Goal: Complete application form: Complete application form

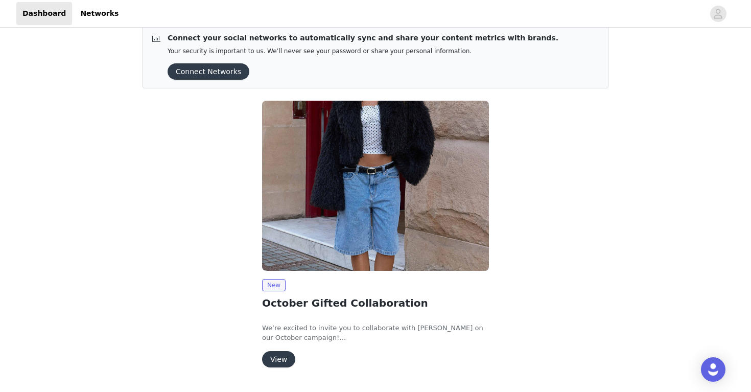
scroll to position [40, 0]
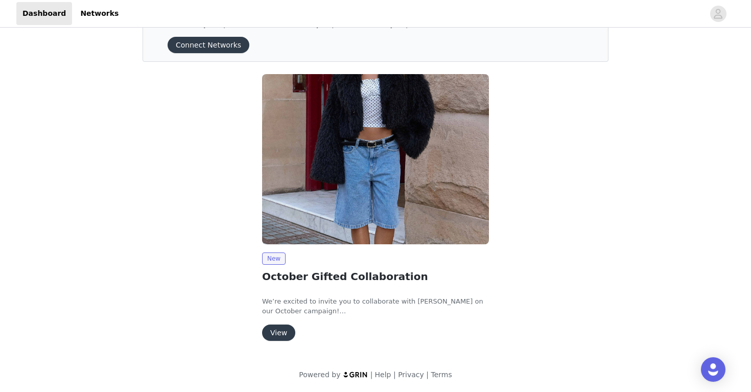
click at [283, 329] on button "View" at bounding box center [278, 333] width 33 height 16
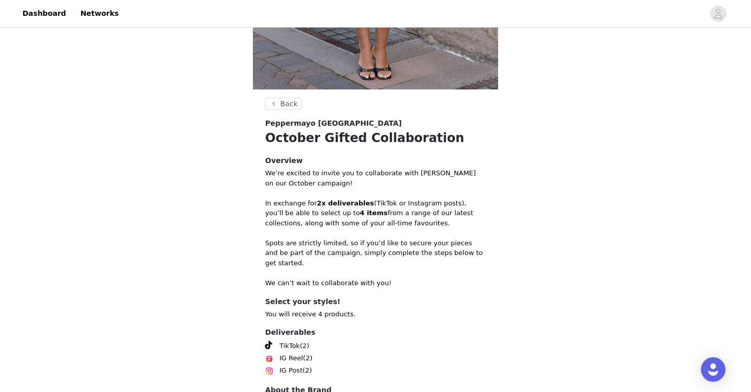
scroll to position [353, 0]
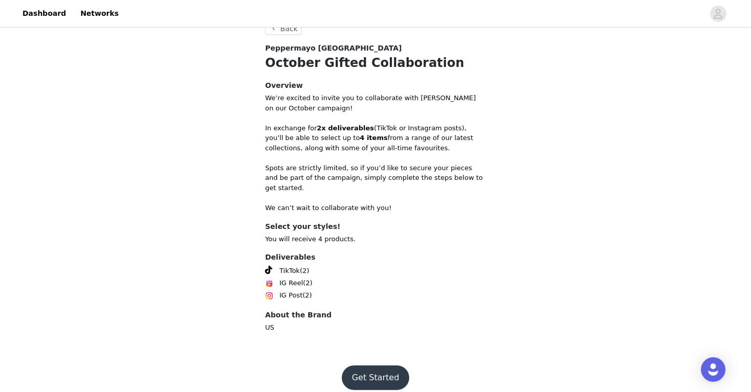
click at [375, 365] on button "Get Started" at bounding box center [376, 377] width 68 height 25
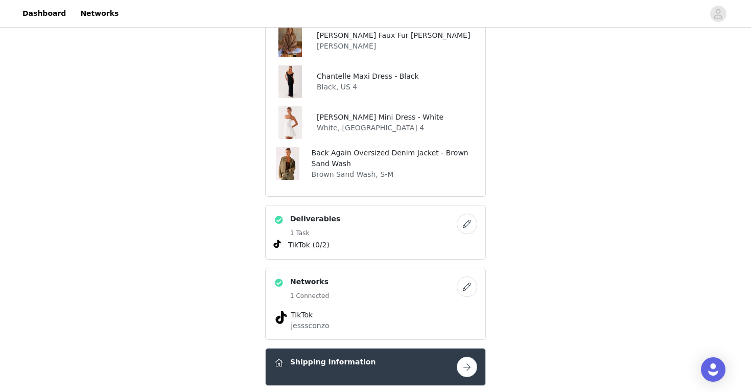
scroll to position [413, 0]
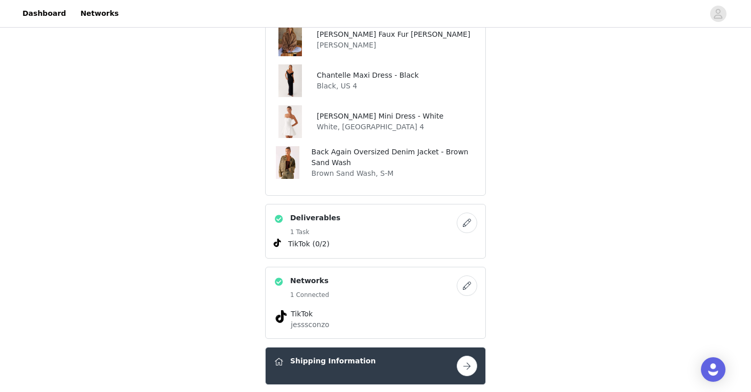
click at [464, 287] on button "button" at bounding box center [467, 286] width 20 height 20
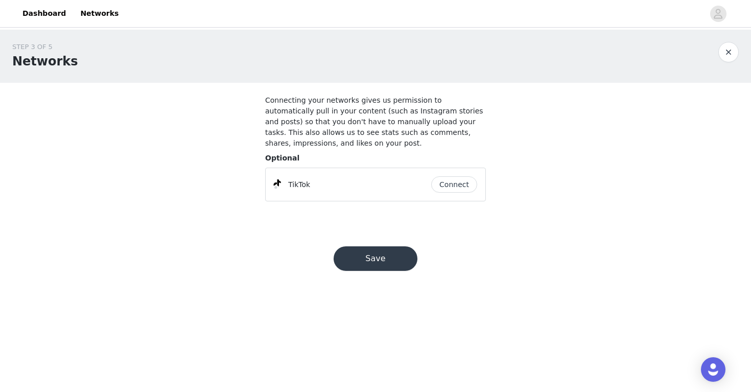
click at [386, 264] on button "Save" at bounding box center [376, 258] width 84 height 25
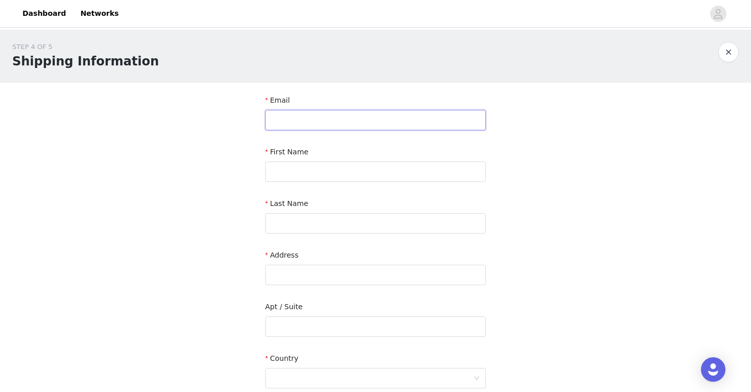
click at [364, 122] on input "text" at bounding box center [375, 120] width 221 height 20
type input "[EMAIL_ADDRESS][DOMAIN_NAME]"
click at [295, 177] on input "text" at bounding box center [375, 172] width 221 height 20
type input "[PERSON_NAME]"
click at [269, 226] on input "text" at bounding box center [375, 223] width 221 height 20
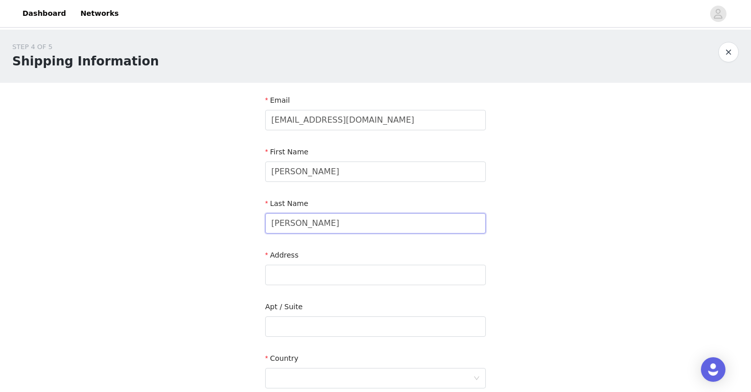
type input "[PERSON_NAME]"
click at [200, 231] on div "STEP 4 OF 5 Shipping Information Email jesssconzo@gmail.com First Name Jessica …" at bounding box center [375, 301] width 751 height 542
click at [310, 268] on input "text" at bounding box center [375, 275] width 221 height 20
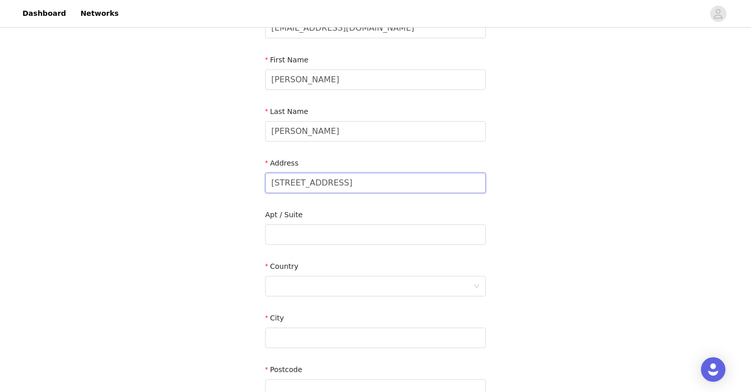
scroll to position [104, 0]
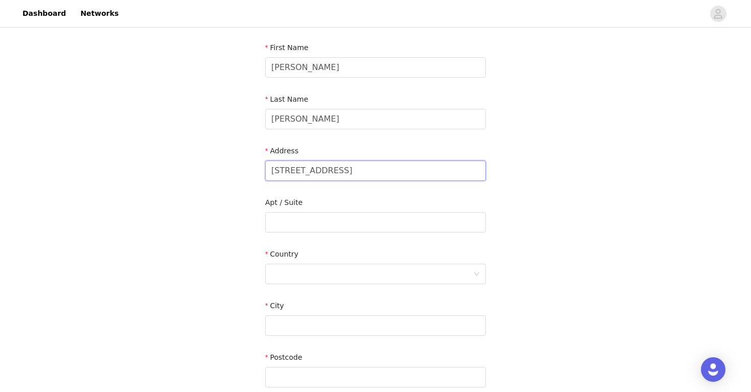
type input "[STREET_ADDRESS]"
click at [237, 303] on div "STEP 4 OF 5 Shipping Information Email jesssconzo@gmail.com First Name Jessica …" at bounding box center [375, 196] width 751 height 542
click at [292, 280] on div at bounding box center [372, 273] width 202 height 19
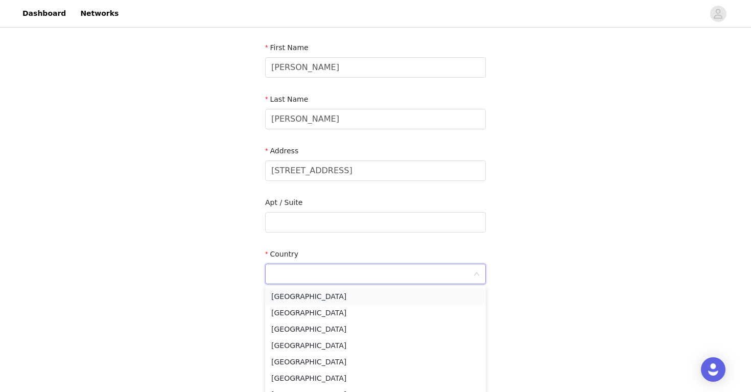
click at [295, 294] on li "[GEOGRAPHIC_DATA]" at bounding box center [375, 296] width 221 height 16
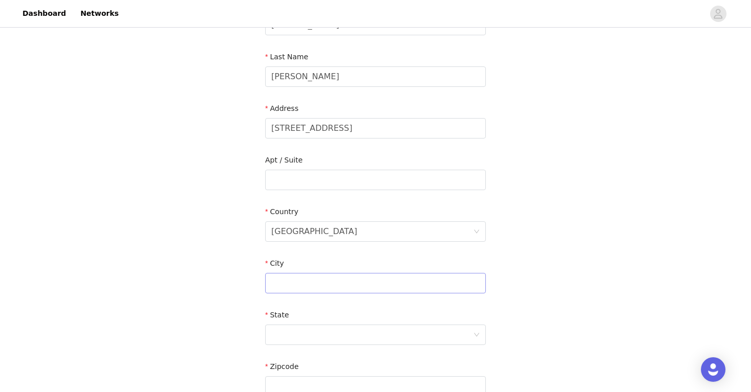
scroll to position [162, 0]
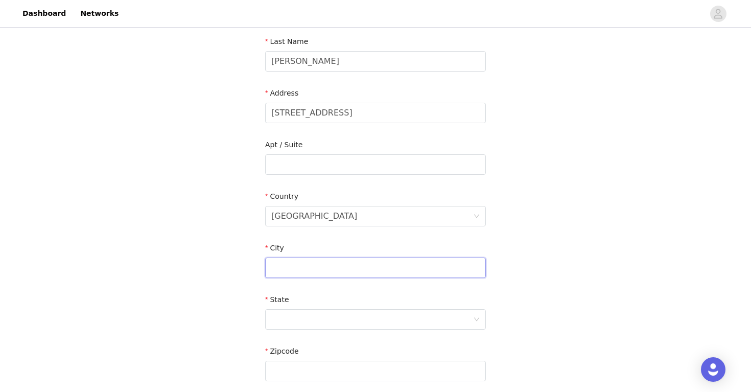
click at [287, 263] on input "text" at bounding box center [375, 268] width 221 height 20
type input "Smithtown"
click at [281, 315] on div at bounding box center [372, 319] width 202 height 19
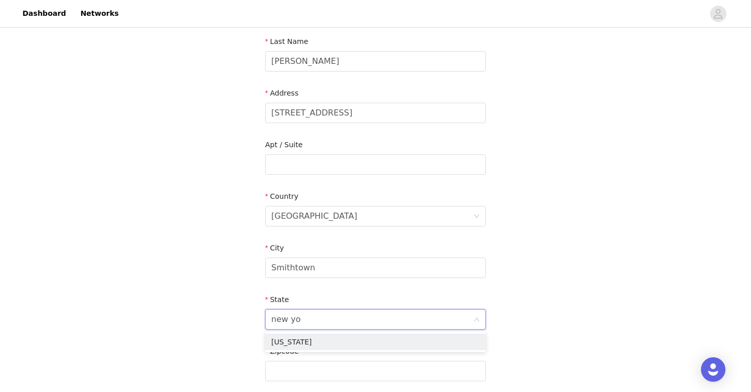
type input "new yor"
click at [292, 343] on li "[US_STATE]" at bounding box center [375, 342] width 221 height 16
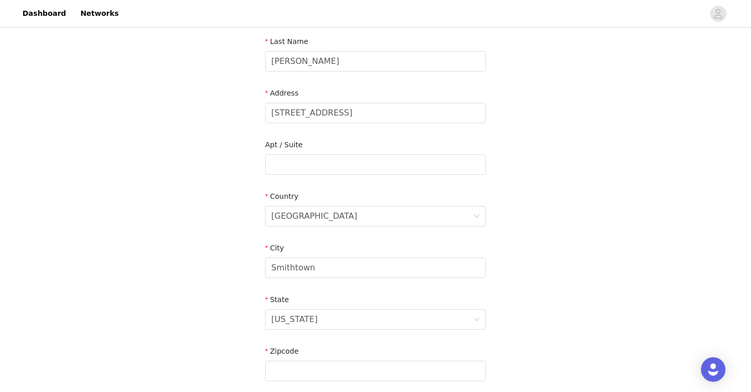
scroll to position [225, 0]
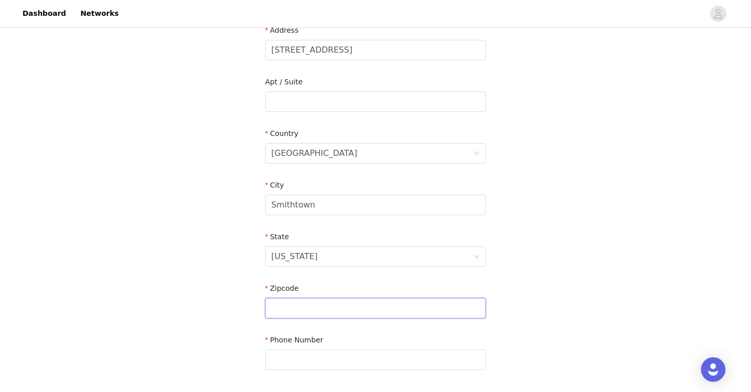
click at [290, 305] on input "text" at bounding box center [375, 308] width 221 height 20
type input "11787"
click at [171, 280] on div "STEP 4 OF 5 Shipping Information Email jesssconzo@gmail.com First Name Jessica …" at bounding box center [375, 102] width 751 height 594
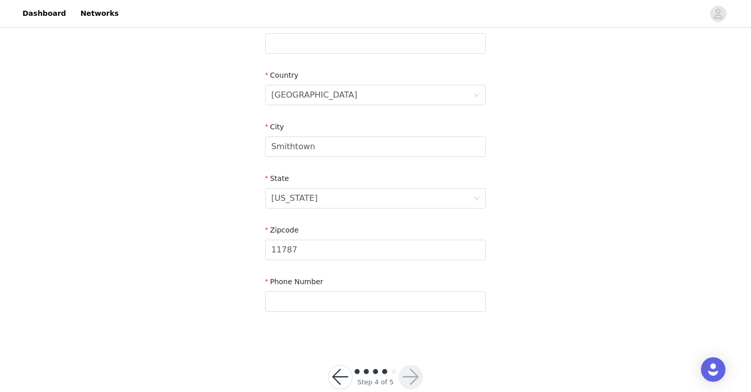
scroll to position [305, 0]
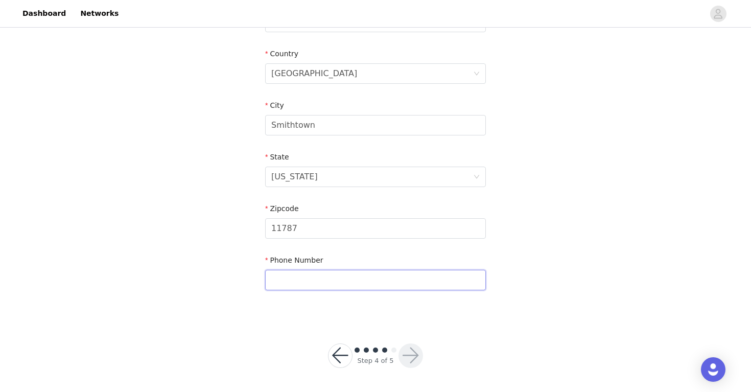
click at [287, 270] on input "text" at bounding box center [375, 280] width 221 height 20
type input "[PHONE_NUMBER]"
click at [414, 355] on button "button" at bounding box center [411, 356] width 25 height 25
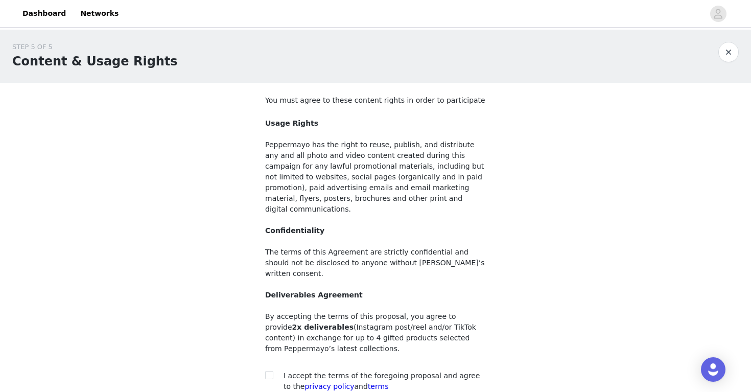
click at [729, 56] on button "button" at bounding box center [729, 52] width 20 height 20
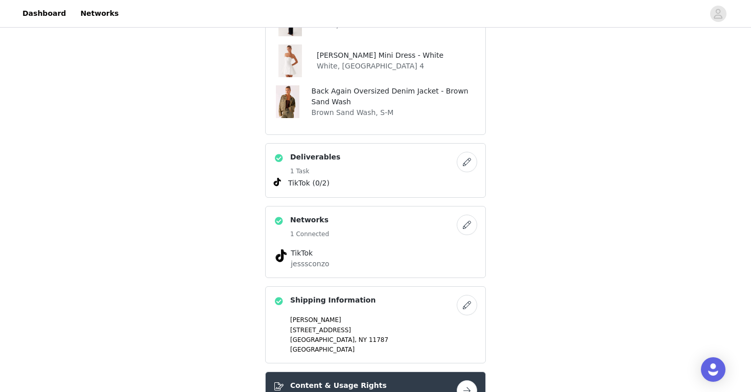
scroll to position [472, 0]
click at [465, 230] on button "button" at bounding box center [467, 226] width 20 height 20
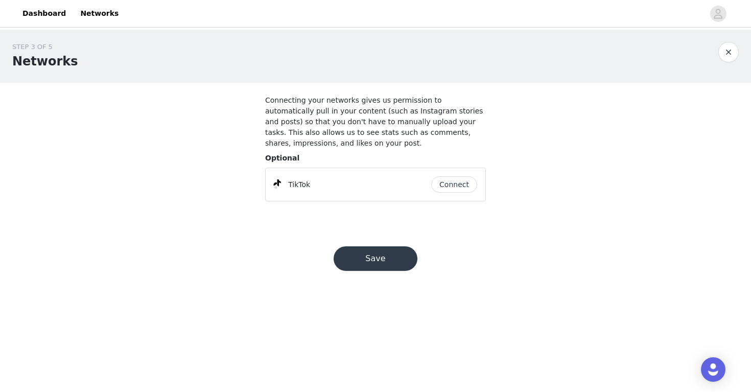
click at [723, 47] on button "button" at bounding box center [729, 52] width 20 height 20
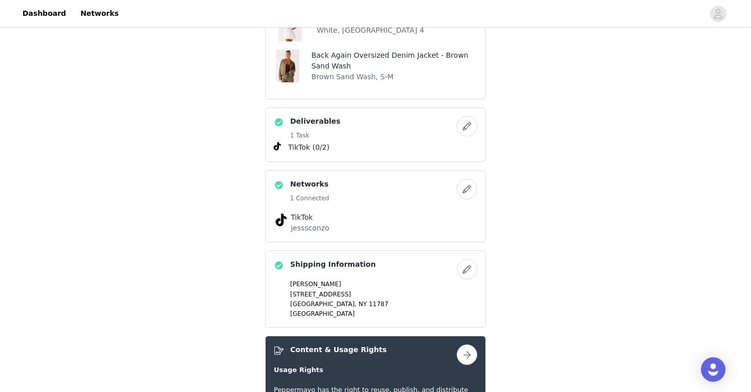
scroll to position [510, 0]
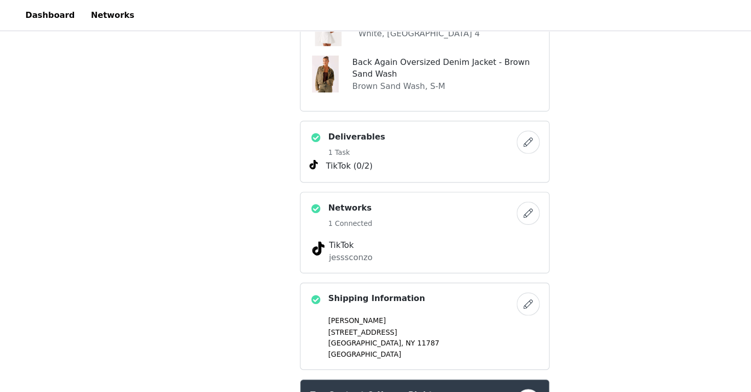
click at [471, 124] on button "button" at bounding box center [467, 126] width 20 height 20
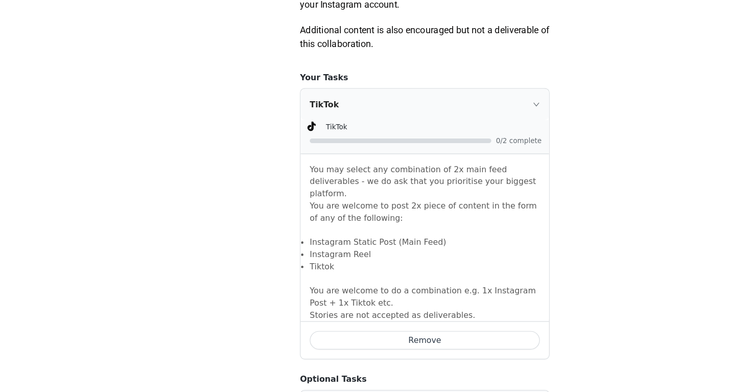
scroll to position [697, 0]
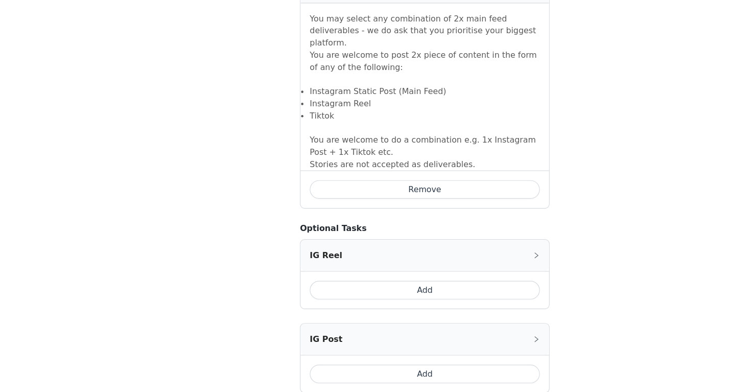
click at [377, 205] on button "Remove" at bounding box center [375, 213] width 203 height 16
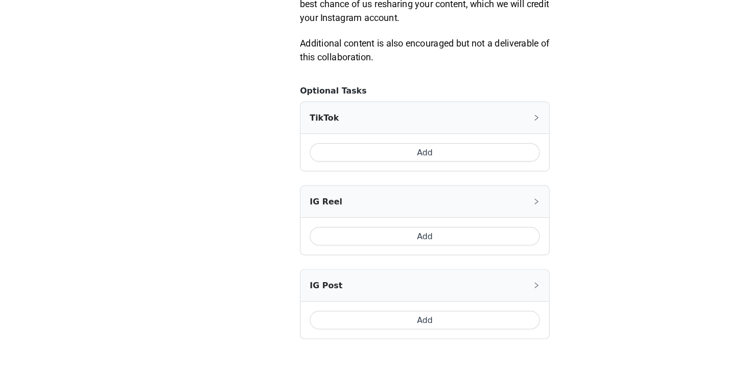
scroll to position [603, 0]
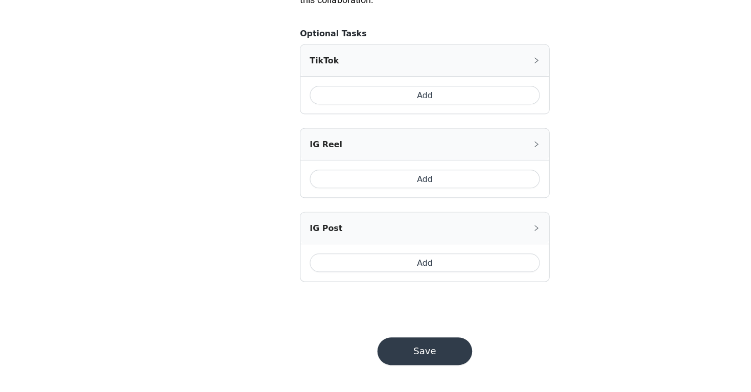
click at [380, 347] on button "Save" at bounding box center [376, 356] width 84 height 25
click at [400, 207] on button "Add" at bounding box center [375, 203] width 203 height 16
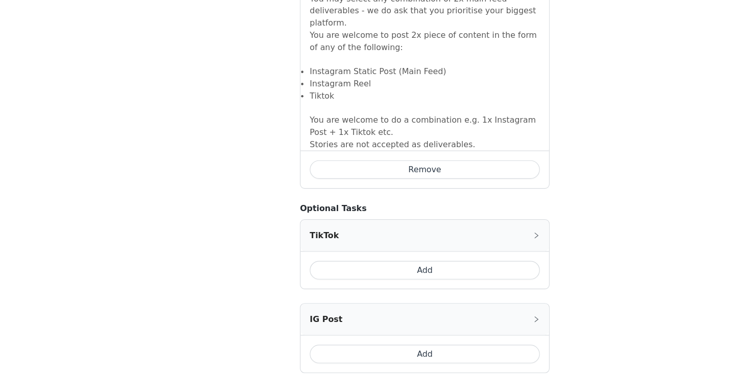
scroll to position [785, 0]
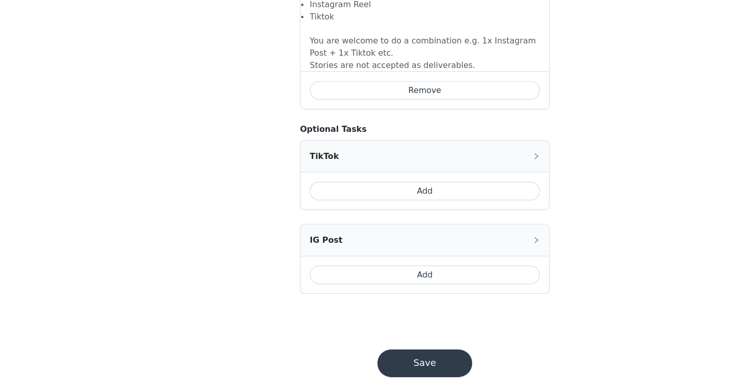
click at [376, 354] on button "Save" at bounding box center [376, 366] width 84 height 25
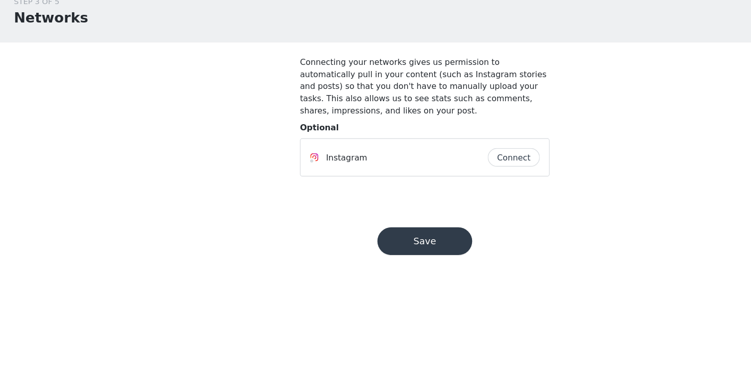
click at [394, 256] on button "Save" at bounding box center [376, 258] width 84 height 25
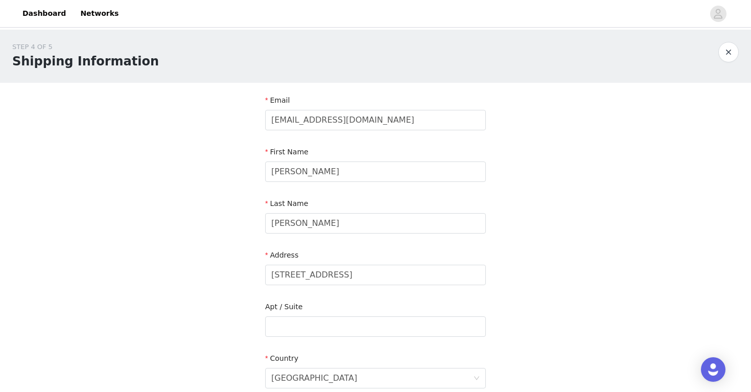
click at [732, 52] on button "button" at bounding box center [729, 52] width 20 height 20
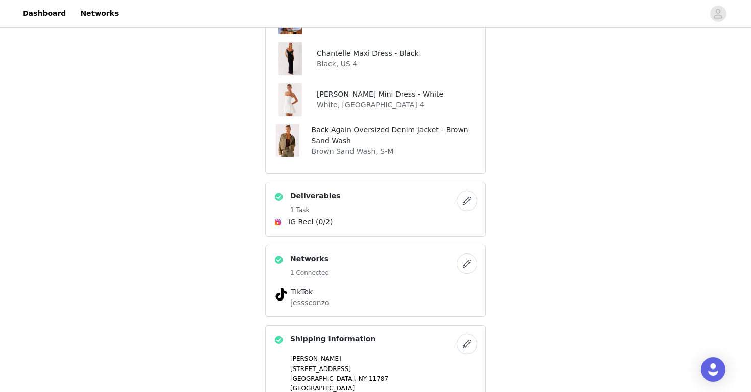
scroll to position [431, 0]
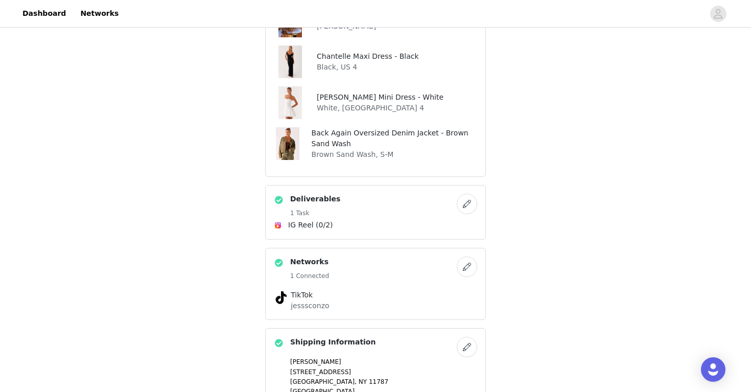
click at [466, 200] on button "button" at bounding box center [467, 204] width 20 height 20
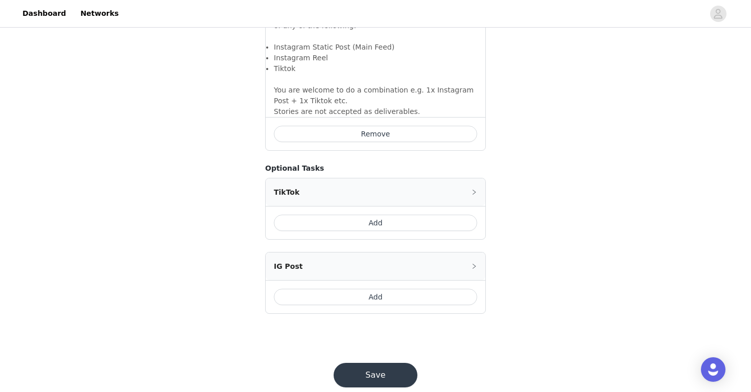
scroll to position [786, 0]
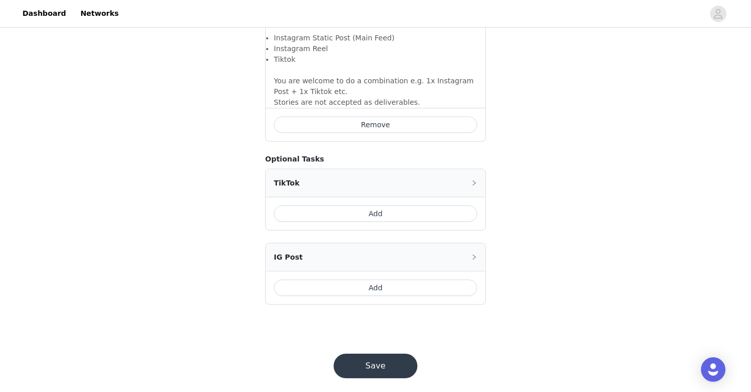
click at [403, 118] on button "Remove" at bounding box center [375, 125] width 203 height 16
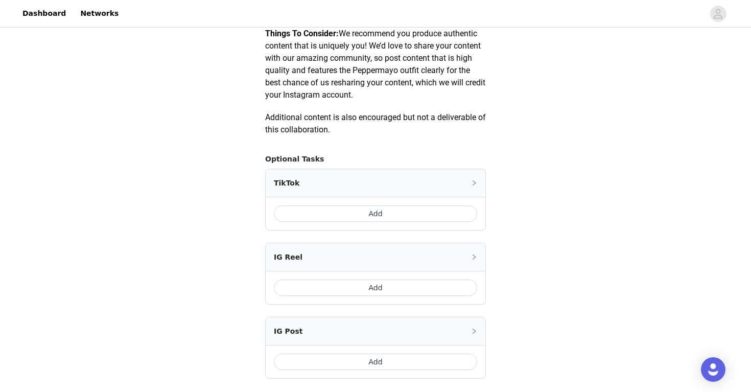
scroll to position [563, 0]
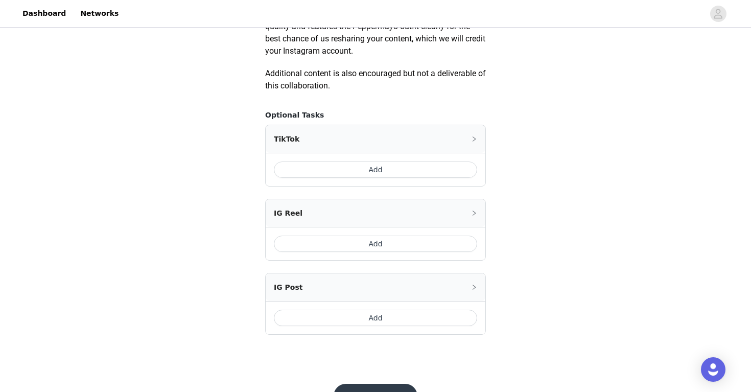
click at [397, 170] on button "Add" at bounding box center [375, 170] width 203 height 16
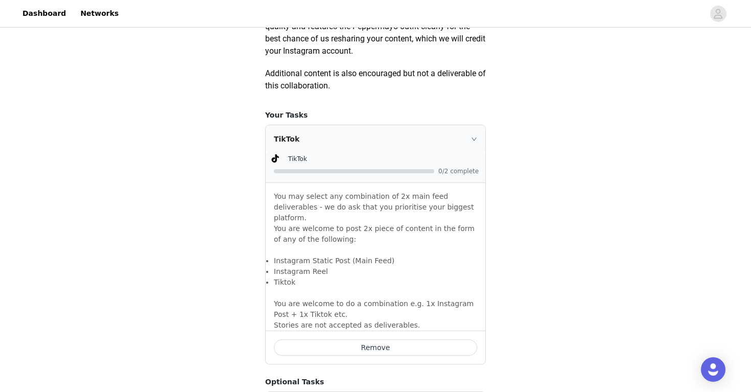
scroll to position [786, 0]
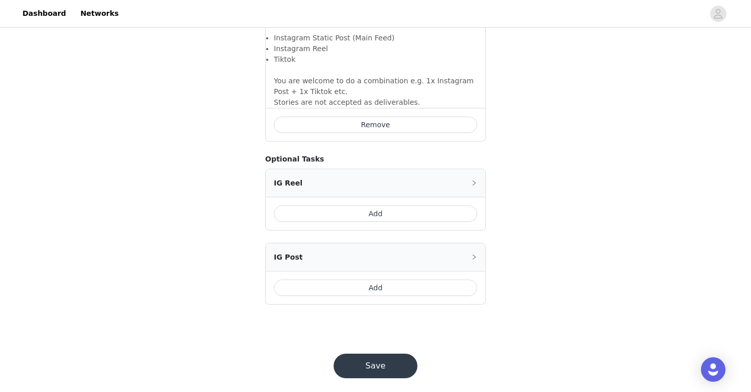
click at [376, 357] on button "Save" at bounding box center [376, 366] width 84 height 25
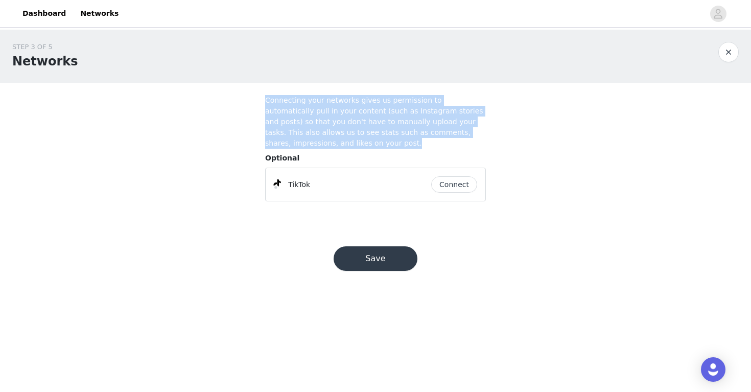
drag, startPoint x: 264, startPoint y: 102, endPoint x: 326, endPoint y: 149, distance: 77.7
click at [326, 151] on section "Connecting your networks gives us permission to automatically pull in your cont…" at bounding box center [375, 152] width 245 height 139
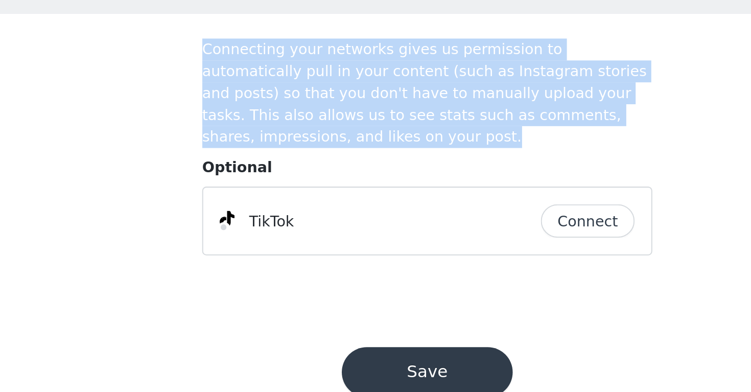
click at [322, 142] on h4 "Connecting your networks gives us permission to automatically pull in your cont…" at bounding box center [375, 122] width 221 height 54
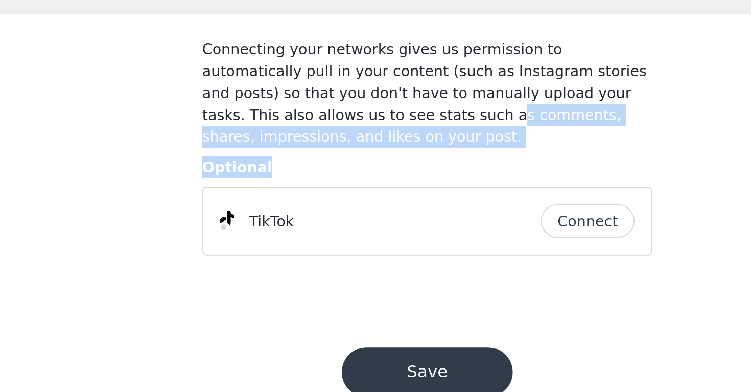
drag, startPoint x: 326, startPoint y: 128, endPoint x: 340, endPoint y: 156, distance: 31.3
click at [340, 157] on div "Connecting your networks gives us permission to automatically pull in your cont…" at bounding box center [375, 148] width 221 height 106
click at [339, 147] on h4 "Connecting your networks gives us permission to automatically pull in your cont…" at bounding box center [375, 122] width 221 height 54
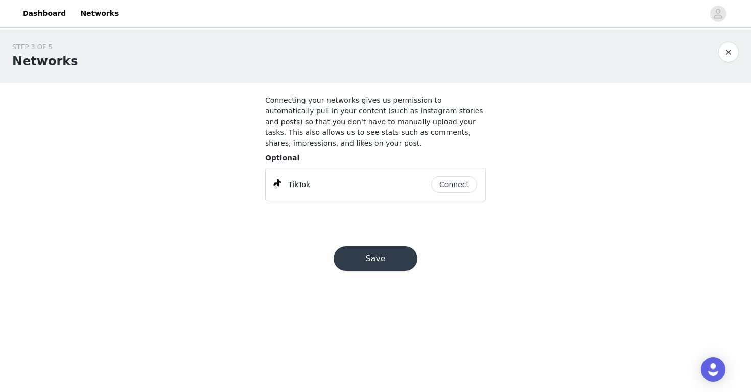
click at [727, 52] on button "button" at bounding box center [729, 52] width 20 height 20
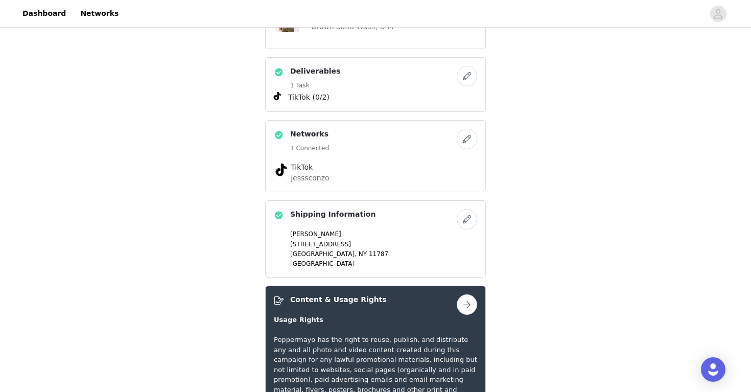
scroll to position [558, 0]
click at [464, 225] on button "button" at bounding box center [467, 220] width 20 height 20
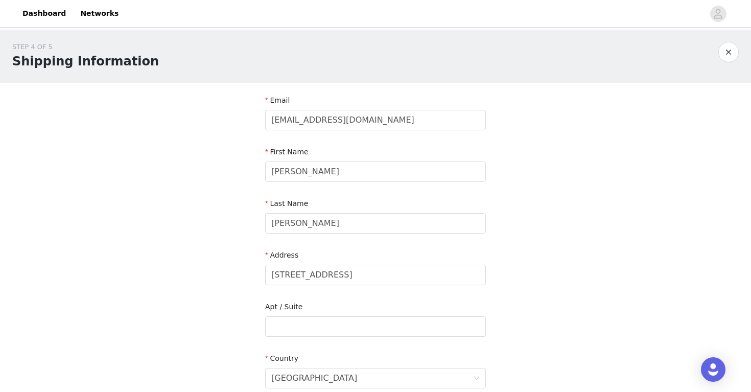
click at [723, 48] on button "button" at bounding box center [729, 52] width 20 height 20
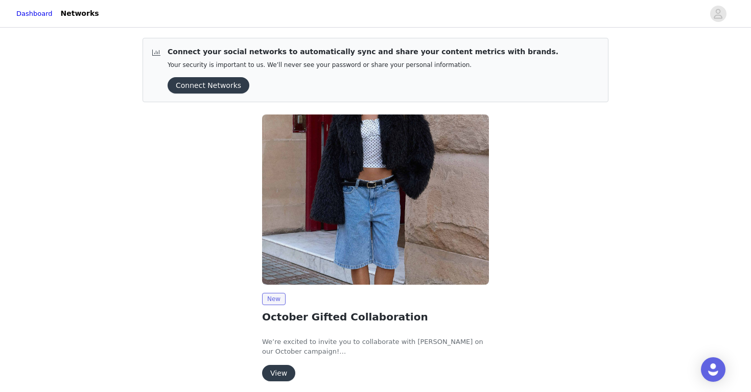
scroll to position [40, 0]
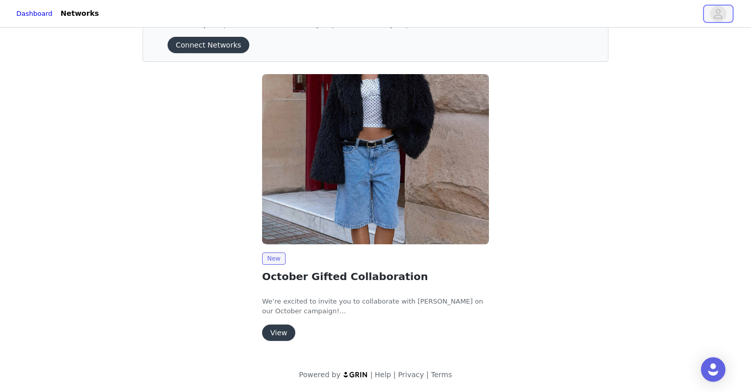
click at [720, 11] on icon "avatar" at bounding box center [719, 14] width 9 height 10
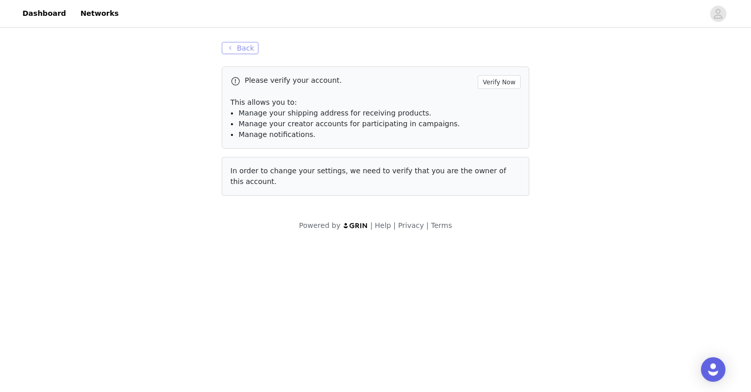
click at [245, 47] on button "Back" at bounding box center [240, 48] width 37 height 12
click at [242, 45] on button "Back" at bounding box center [240, 48] width 37 height 12
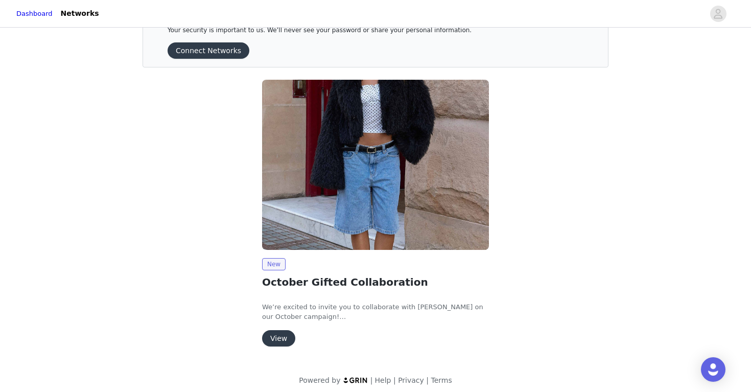
scroll to position [40, 0]
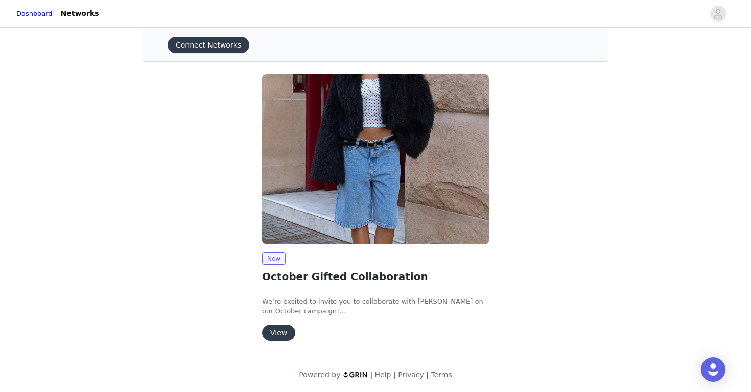
click at [275, 335] on button "View" at bounding box center [278, 333] width 33 height 16
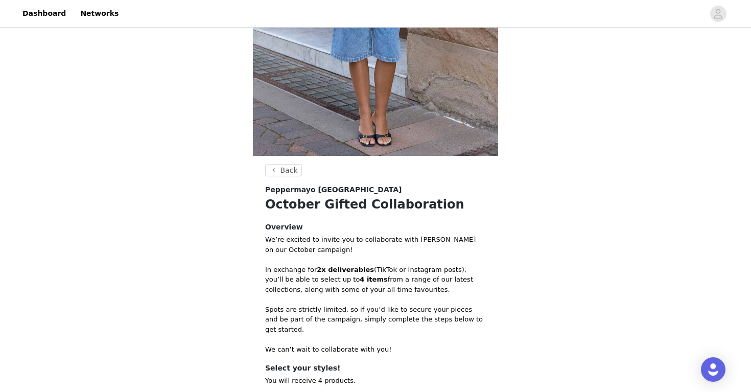
scroll to position [353, 0]
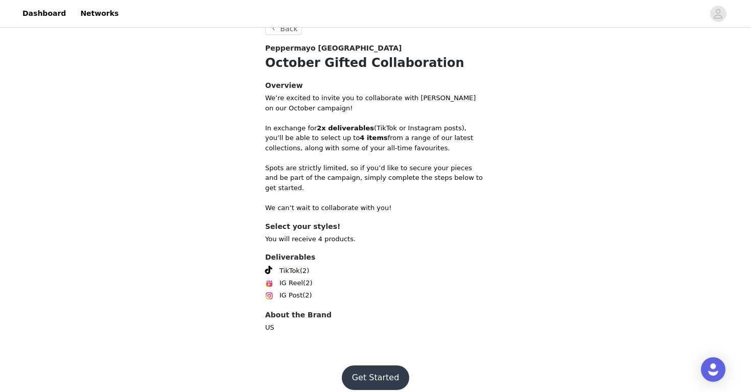
click at [384, 372] on button "Get Started" at bounding box center [376, 377] width 68 height 25
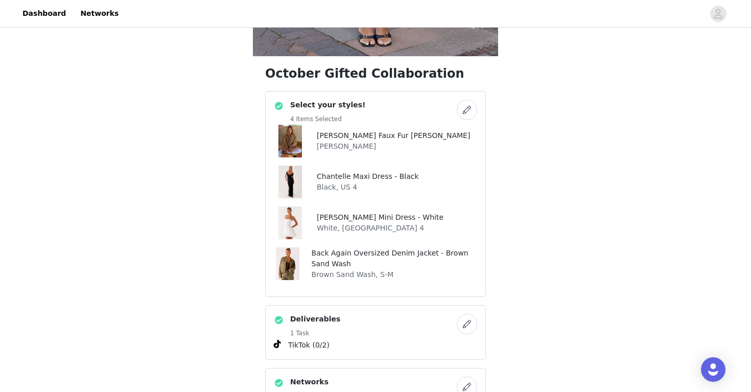
scroll to position [318, 0]
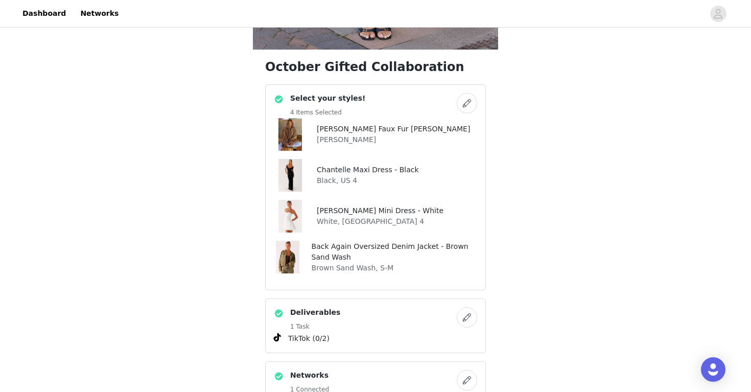
click at [464, 105] on button "button" at bounding box center [467, 103] width 20 height 20
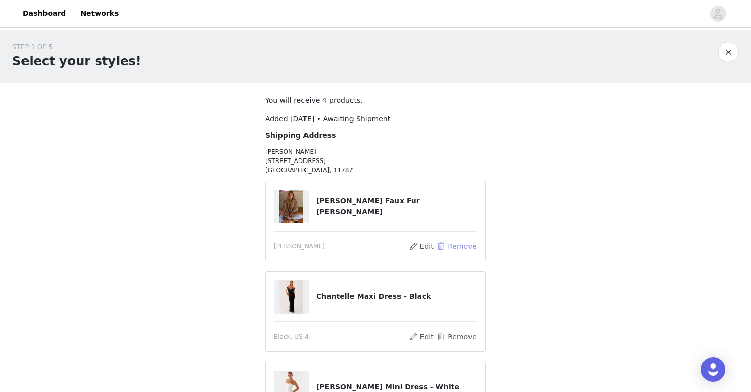
click at [465, 250] on button "Remove" at bounding box center [457, 246] width 41 height 12
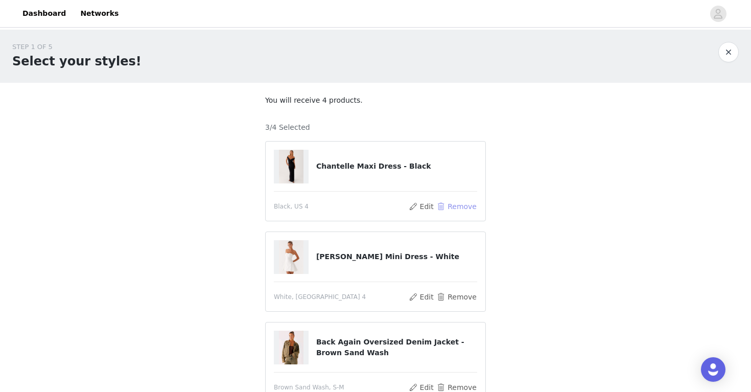
click at [458, 207] on button "Remove" at bounding box center [457, 206] width 41 height 12
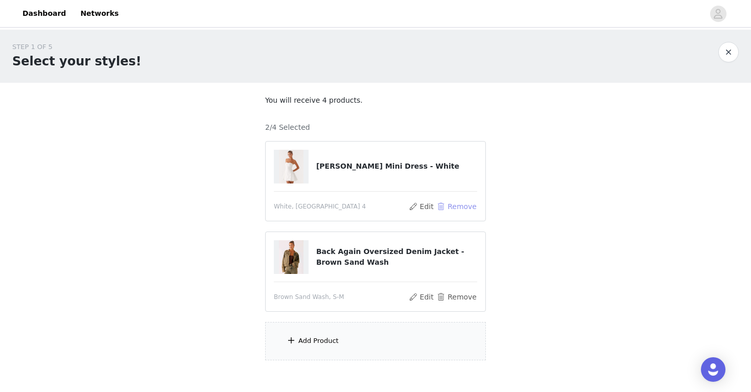
click at [458, 207] on button "Remove" at bounding box center [457, 206] width 41 height 12
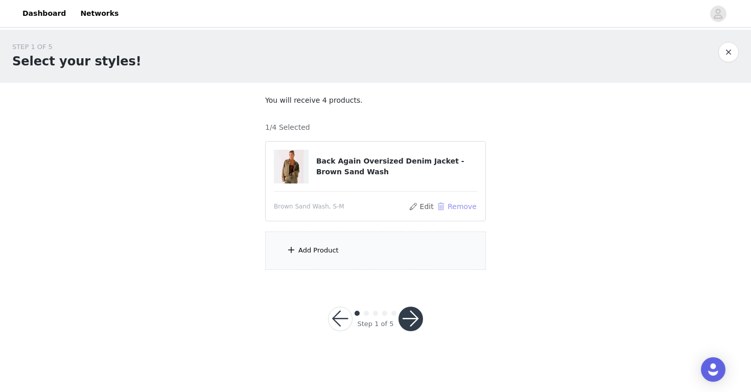
click at [458, 207] on button "Remove" at bounding box center [457, 206] width 41 height 12
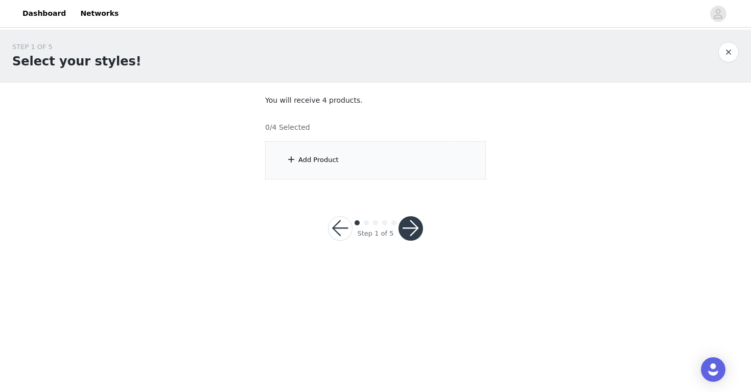
click at [401, 231] on button "button" at bounding box center [411, 228] width 25 height 25
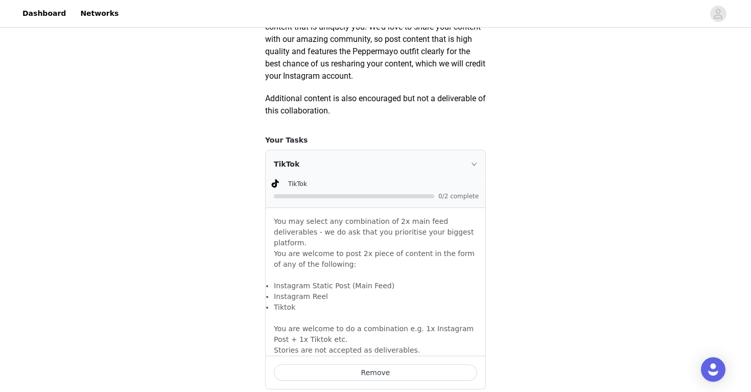
scroll to position [786, 0]
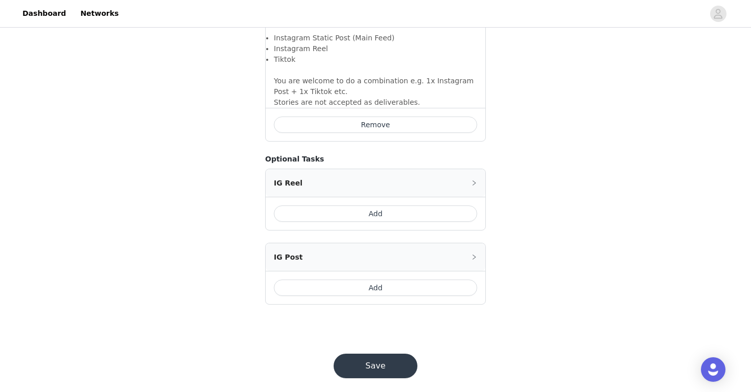
click at [419, 117] on button "Remove" at bounding box center [375, 125] width 203 height 16
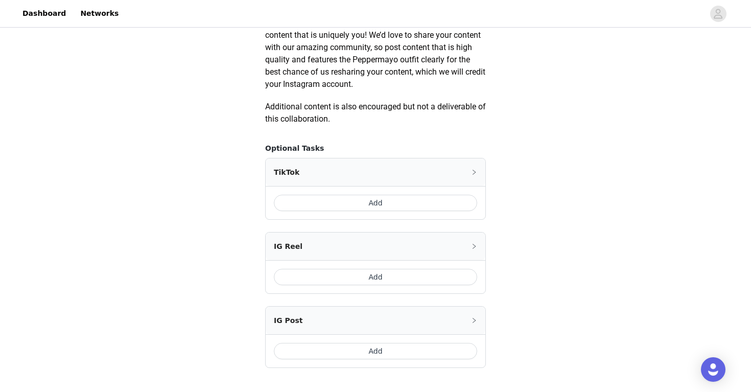
scroll to position [604, 0]
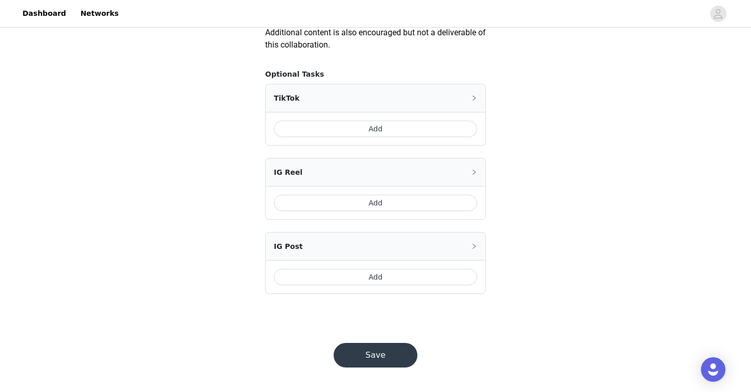
click at [389, 354] on button "Save" at bounding box center [376, 355] width 84 height 25
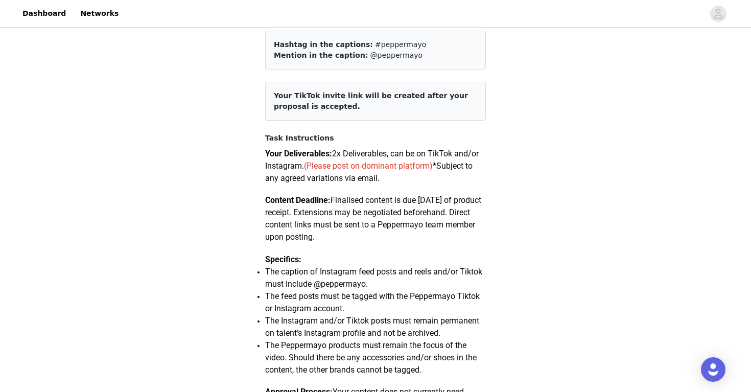
scroll to position [0, 0]
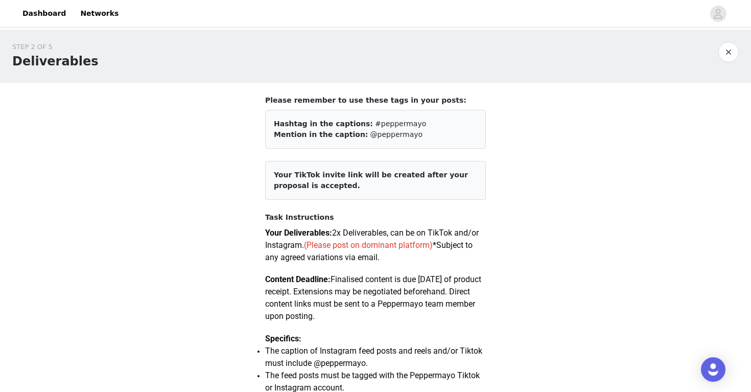
click at [730, 52] on button "button" at bounding box center [729, 52] width 20 height 20
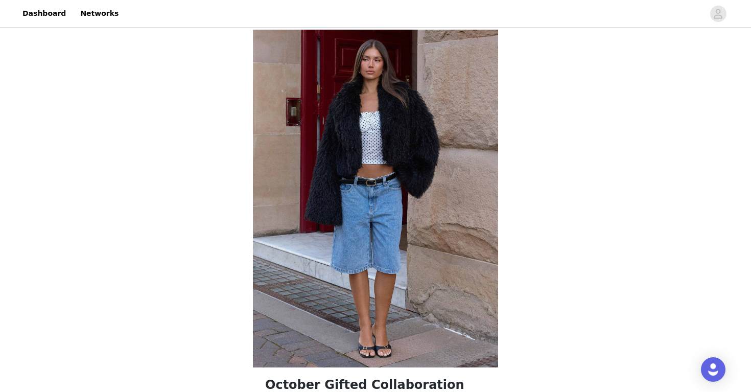
scroll to position [344, 0]
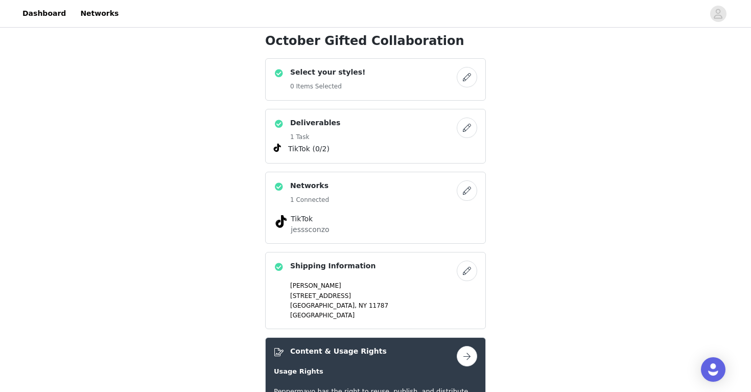
click at [467, 190] on button "button" at bounding box center [467, 190] width 20 height 20
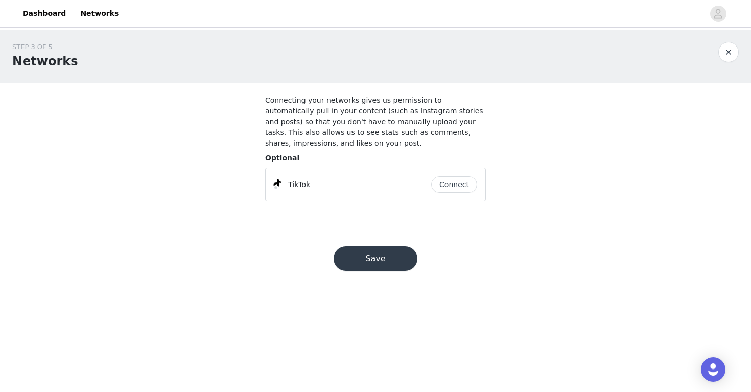
click at [728, 47] on button "button" at bounding box center [729, 52] width 20 height 20
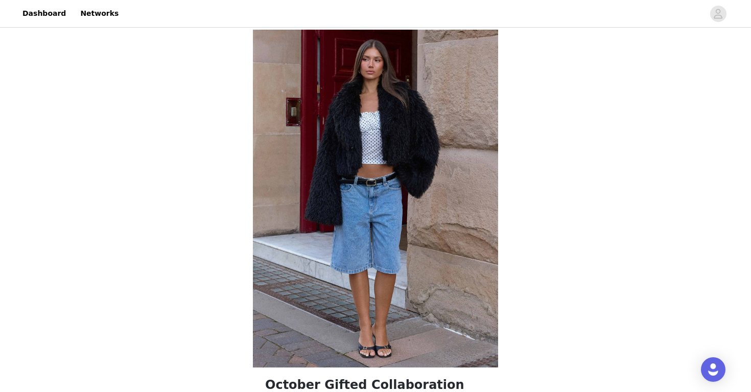
scroll to position [430, 0]
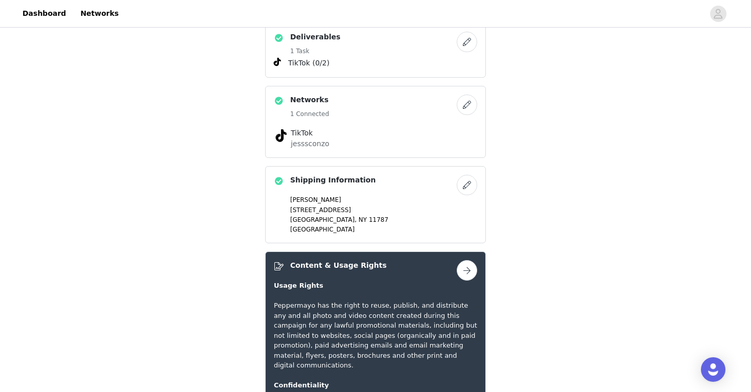
click at [470, 185] on button "button" at bounding box center [467, 185] width 20 height 20
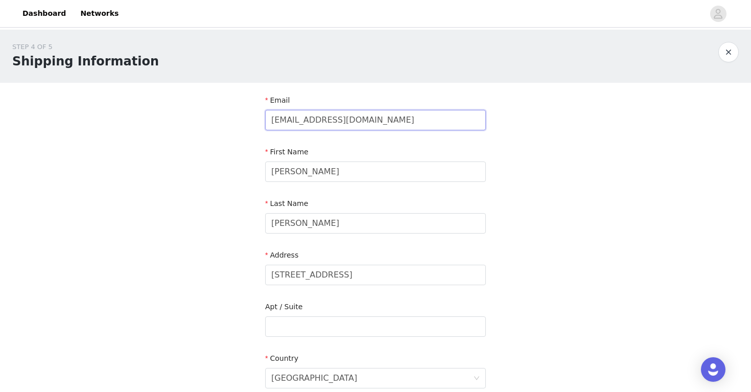
drag, startPoint x: 378, startPoint y: 117, endPoint x: 250, endPoint y: 117, distance: 127.8
click at [250, 117] on div "STEP 4 OF 5 Shipping Information Email [EMAIL_ADDRESS][DOMAIN_NAME] First Name …" at bounding box center [375, 327] width 751 height 594
drag, startPoint x: 335, startPoint y: 169, endPoint x: 224, endPoint y: 168, distance: 110.4
click at [224, 168] on div "STEP 4 OF 5 Shipping Information Email First Name Jessica Last Name Sconzo Addr…" at bounding box center [375, 327] width 751 height 594
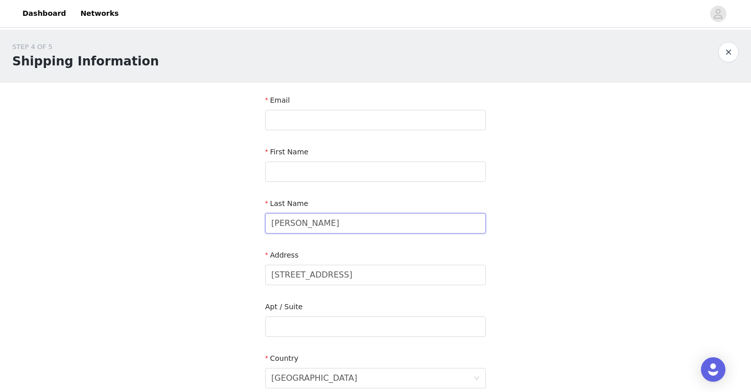
drag, startPoint x: 323, startPoint y: 226, endPoint x: 210, endPoint y: 220, distance: 113.1
click at [210, 220] on div "STEP 4 OF 5 Shipping Information Email First Name Last Name Sconzo Address 22 E…" at bounding box center [375, 327] width 751 height 594
click at [304, 286] on div "Address 22 Estate Road" at bounding box center [375, 269] width 221 height 39
click at [303, 280] on input "[STREET_ADDRESS]" at bounding box center [375, 275] width 221 height 20
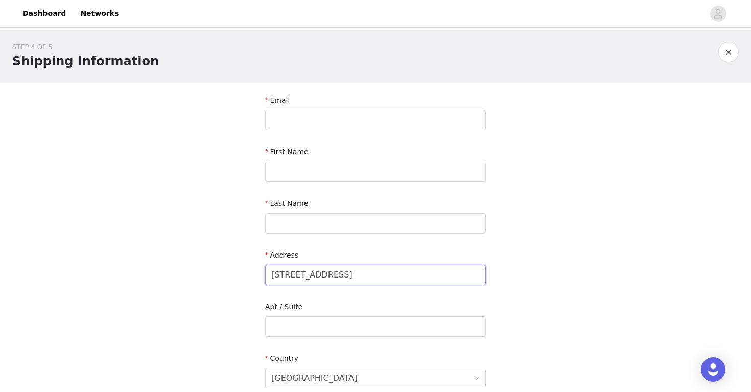
click at [303, 280] on input "[STREET_ADDRESS]" at bounding box center [375, 275] width 221 height 20
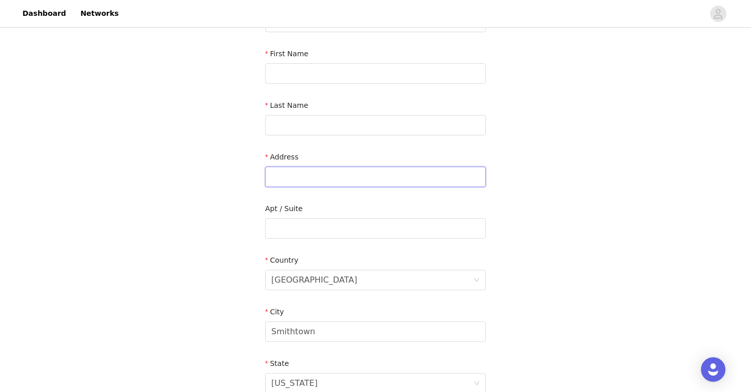
scroll to position [247, 0]
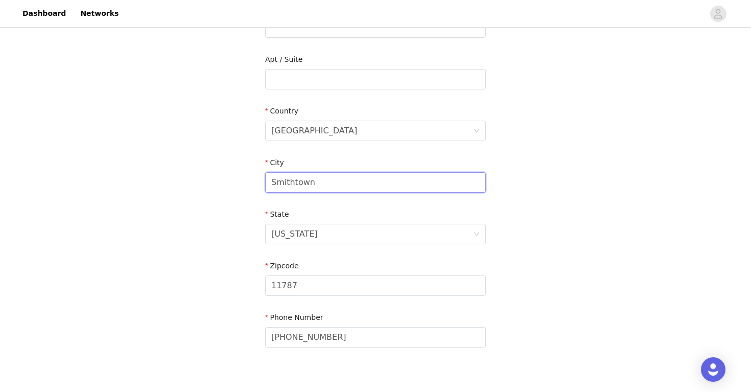
click at [293, 182] on input "Smithtown" at bounding box center [375, 182] width 221 height 20
click at [285, 235] on div "[US_STATE]" at bounding box center [294, 233] width 47 height 19
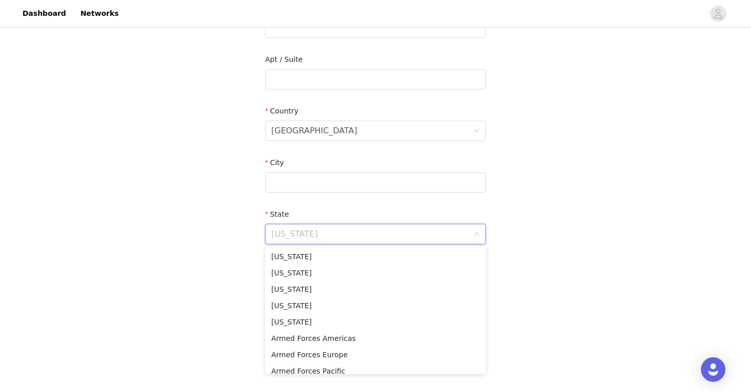
click at [285, 235] on input at bounding box center [372, 233] width 202 height 19
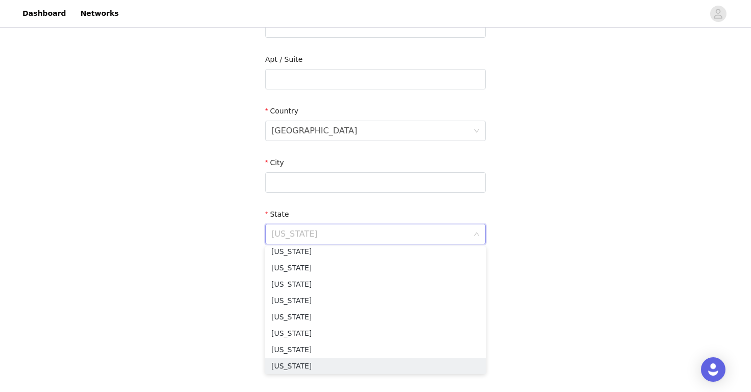
click at [245, 242] on div "STEP 4 OF 5 Shipping Information Email First Name Last Name Address Apt / Suite…" at bounding box center [375, 79] width 751 height 594
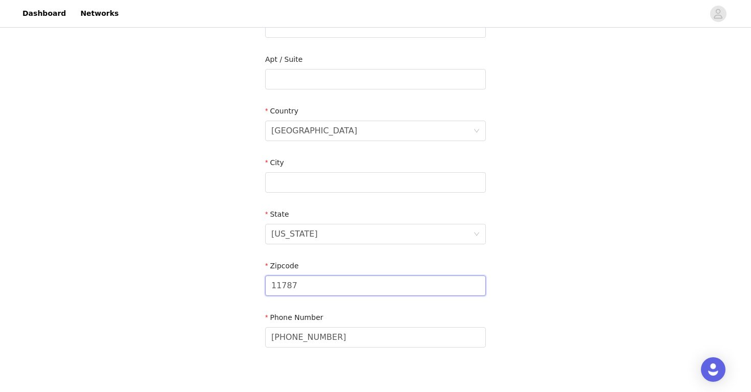
drag, startPoint x: 360, startPoint y: 284, endPoint x: 204, endPoint y: 281, distance: 155.9
click at [204, 281] on div "STEP 4 OF 5 Shipping Information Email First Name Last Name Address Apt / Suite…" at bounding box center [375, 79] width 751 height 594
drag, startPoint x: 382, startPoint y: 337, endPoint x: 185, endPoint y: 334, distance: 196.8
click at [186, 335] on div "STEP 4 OF 5 Shipping Information Email First Name Last Name Address Apt / Suite…" at bounding box center [375, 79] width 751 height 594
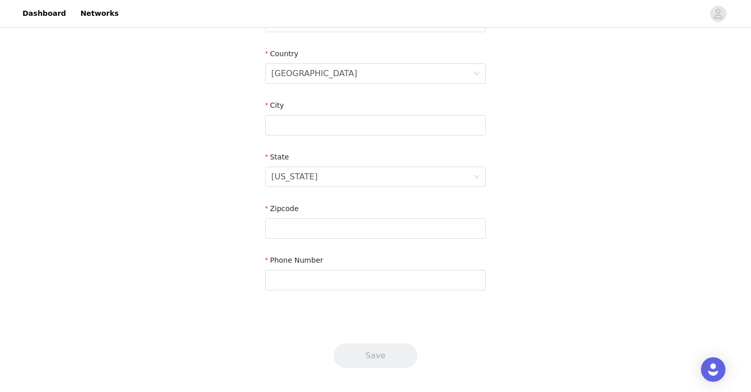
click at [601, 182] on div "STEP 4 OF 5 Shipping Information Email First Name Last Name Address Apt / Suite…" at bounding box center [375, 22] width 751 height 594
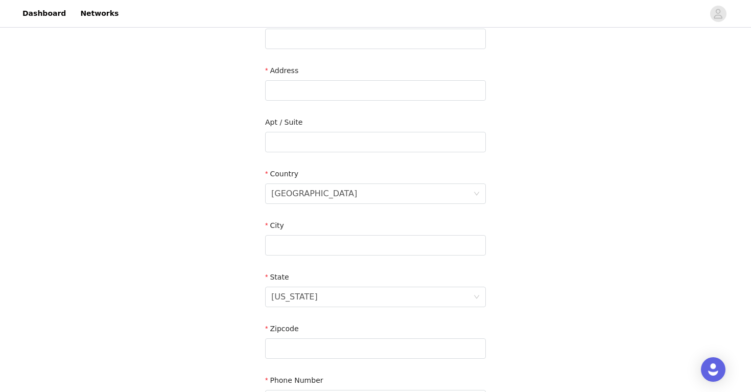
scroll to position [0, 0]
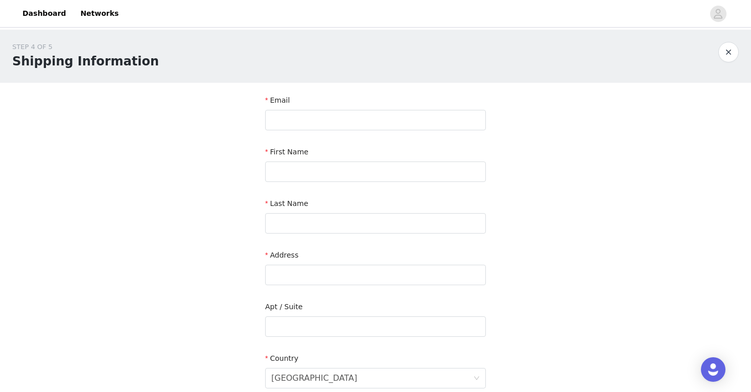
click at [723, 54] on button "button" at bounding box center [729, 52] width 20 height 20
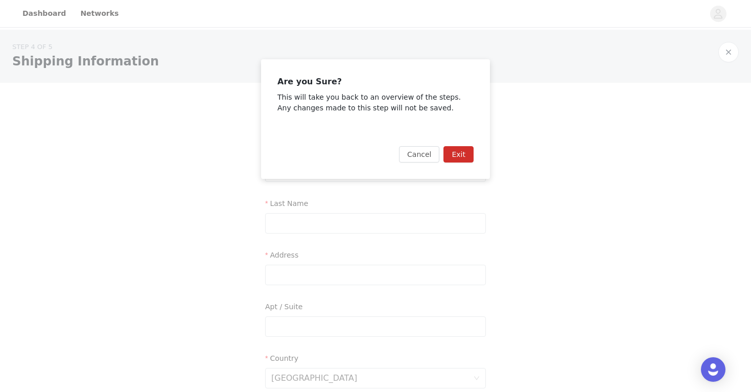
click at [472, 157] on button "Exit" at bounding box center [459, 154] width 30 height 16
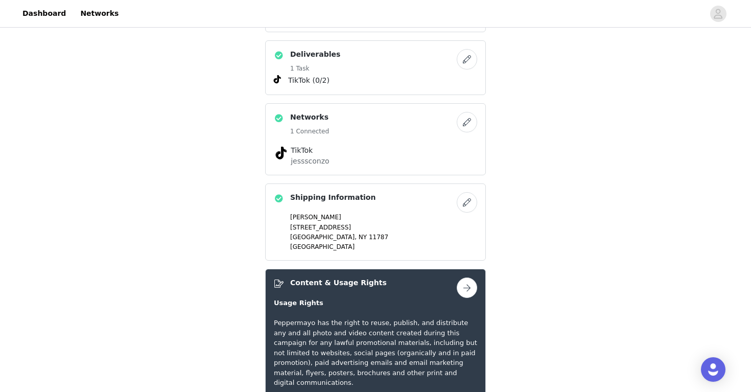
scroll to position [351, 0]
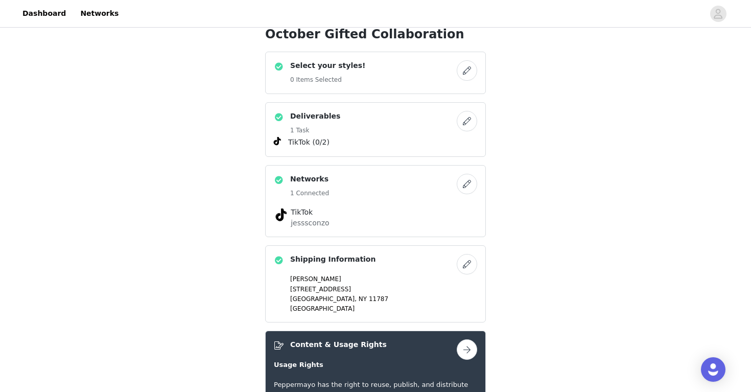
click at [470, 124] on button "button" at bounding box center [467, 121] width 20 height 20
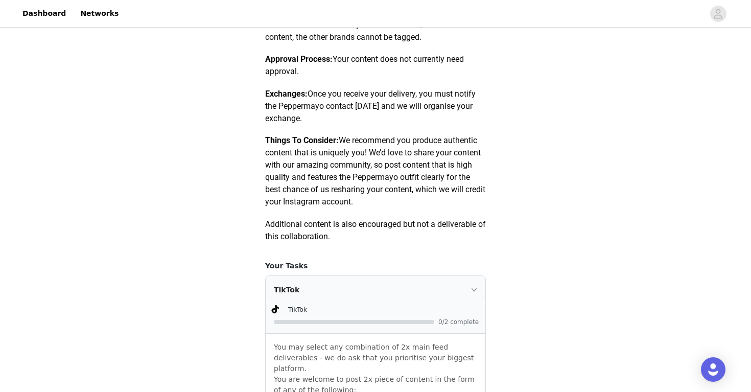
scroll to position [598, 0]
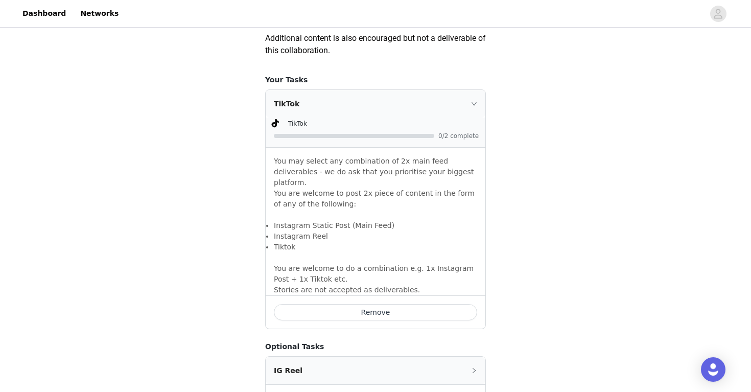
click at [351, 304] on button "Remove" at bounding box center [375, 312] width 203 height 16
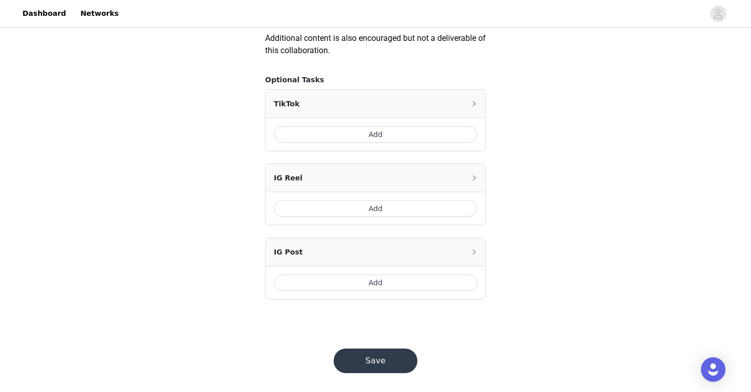
scroll to position [604, 0]
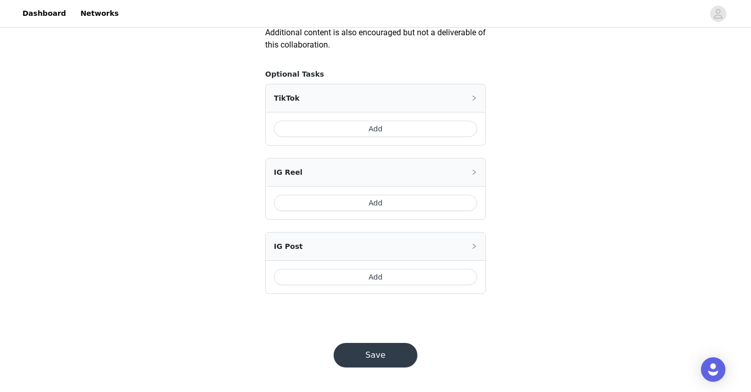
click at [358, 355] on button "Save" at bounding box center [376, 355] width 84 height 25
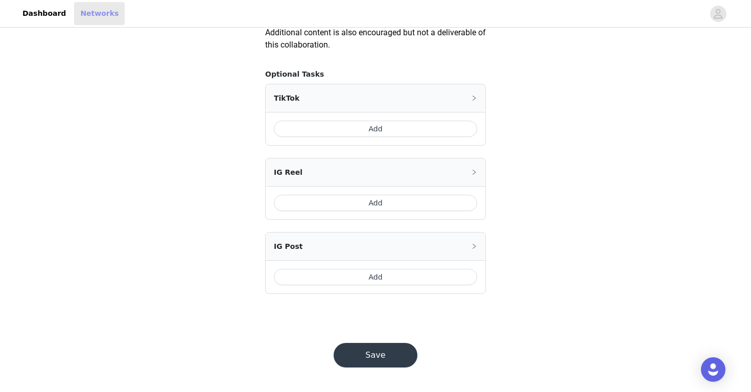
click at [90, 19] on link "Networks" at bounding box center [99, 13] width 51 height 23
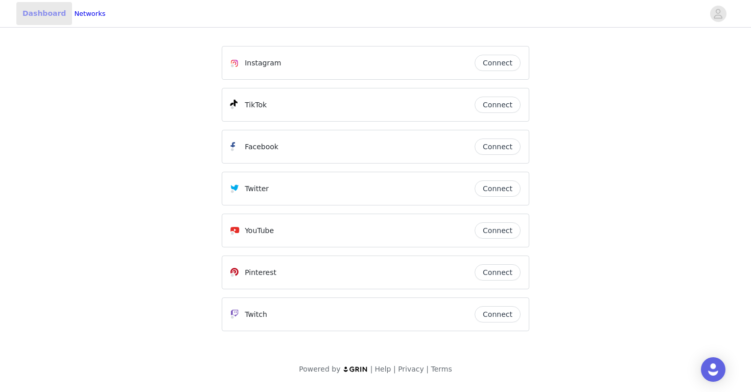
click at [32, 11] on link "Dashboard" at bounding box center [44, 13] width 56 height 23
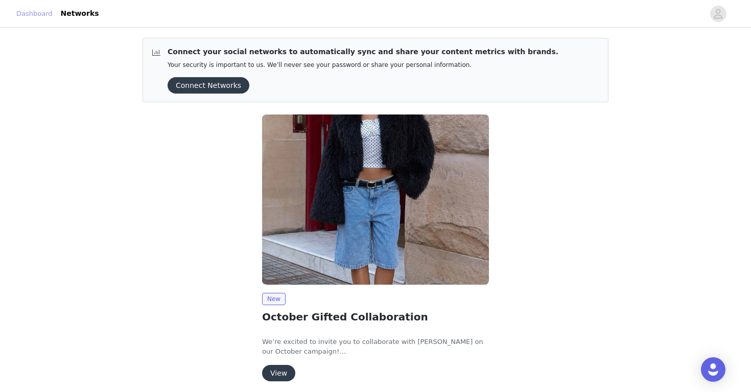
scroll to position [40, 0]
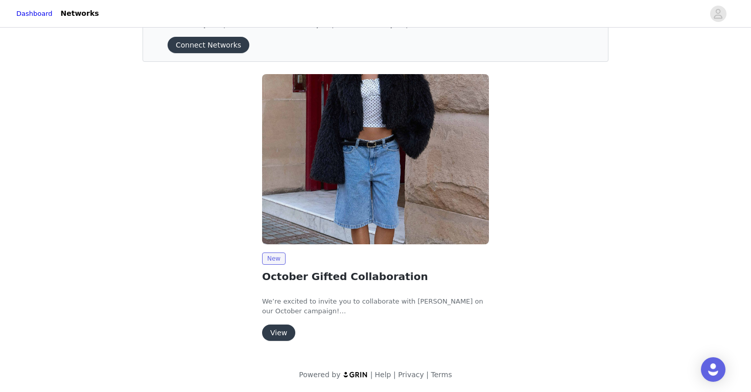
click at [275, 331] on button "View" at bounding box center [278, 333] width 33 height 16
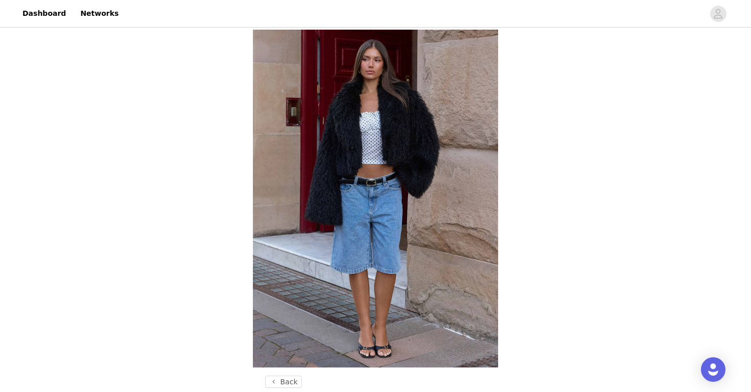
scroll to position [353, 0]
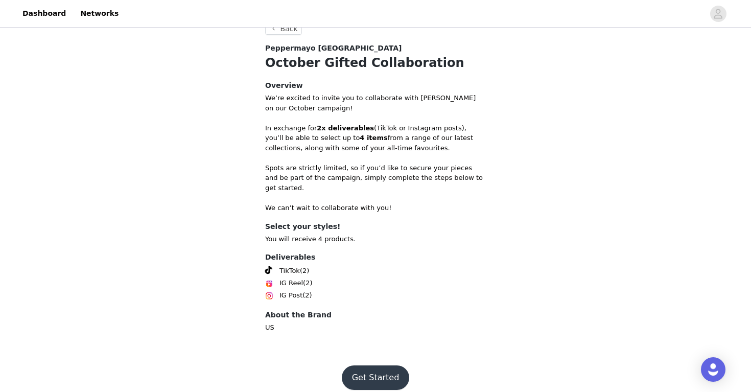
click at [367, 365] on button "Get Started" at bounding box center [376, 377] width 68 height 25
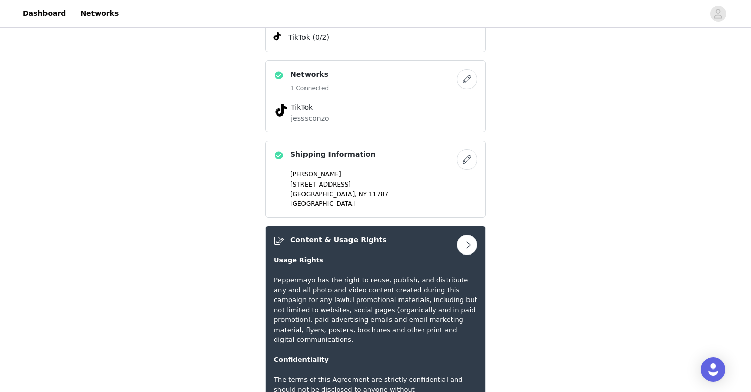
scroll to position [443, 0]
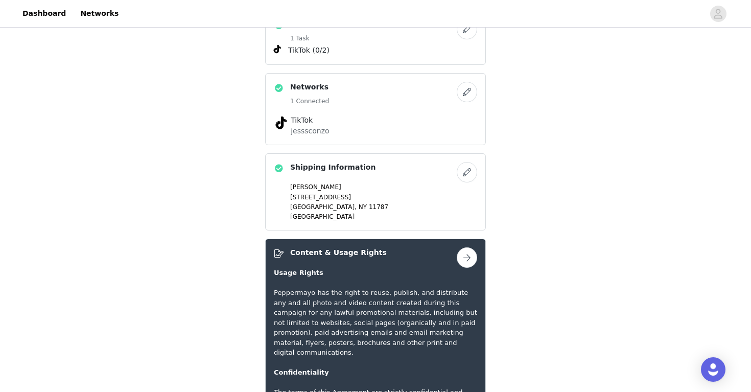
click at [468, 169] on button "button" at bounding box center [467, 172] width 20 height 20
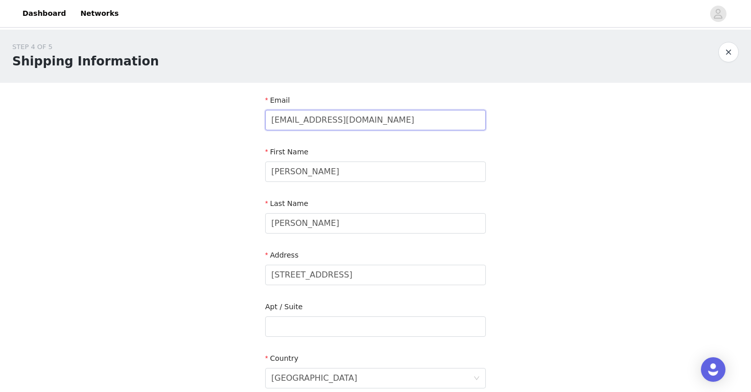
drag, startPoint x: 375, startPoint y: 117, endPoint x: 208, endPoint y: 111, distance: 167.3
click at [208, 111] on div "STEP 4 OF 5 Shipping Information Email [EMAIL_ADDRESS][DOMAIN_NAME] First Name …" at bounding box center [375, 327] width 751 height 594
drag, startPoint x: 312, startPoint y: 172, endPoint x: 223, endPoint y: 160, distance: 90.3
click at [224, 162] on div "STEP 4 OF 5 Shipping Information Email First Name Jessica Last Name Sconzo Addr…" at bounding box center [375, 327] width 751 height 594
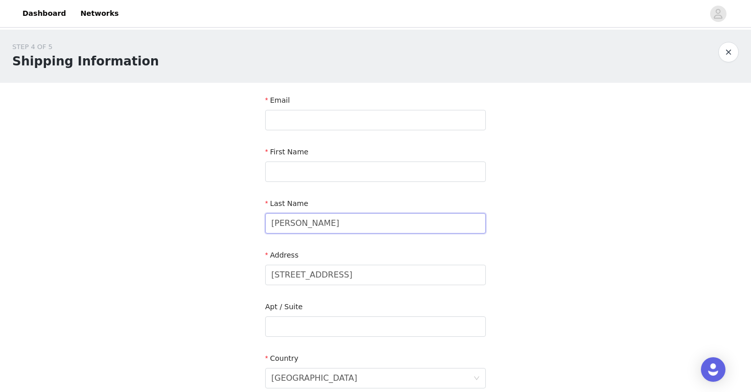
drag, startPoint x: 319, startPoint y: 224, endPoint x: 195, endPoint y: 217, distance: 124.9
click at [195, 217] on div "STEP 4 OF 5 Shipping Information Email First Name Last Name Sconzo Address 22 E…" at bounding box center [375, 327] width 751 height 594
drag, startPoint x: 337, startPoint y: 278, endPoint x: 212, endPoint y: 265, distance: 125.9
click at [212, 265] on div "STEP 4 OF 5 Shipping Information Email First Name Last Name Address 22 Estate R…" at bounding box center [375, 327] width 751 height 594
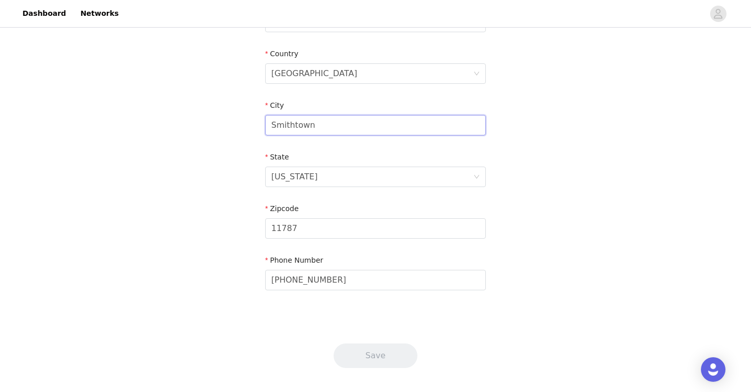
drag, startPoint x: 329, startPoint y: 128, endPoint x: 200, endPoint y: 121, distance: 128.5
click at [200, 121] on div "STEP 4 OF 5 Shipping Information Email First Name Last Name Address Apt / Suite…" at bounding box center [375, 22] width 751 height 594
click at [315, 182] on div "[US_STATE]" at bounding box center [372, 176] width 202 height 19
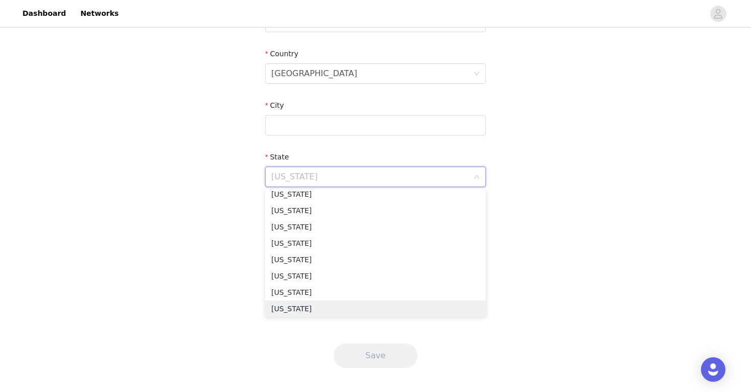
click at [216, 174] on div "STEP 4 OF 5 Shipping Information Email First Name Last Name Address Apt / Suite…" at bounding box center [375, 22] width 751 height 594
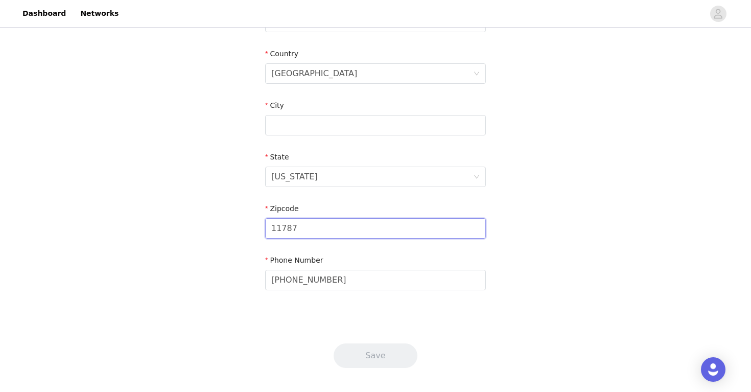
drag, startPoint x: 340, startPoint y: 220, endPoint x: 359, endPoint y: 222, distance: 19.0
click at [359, 222] on input "11787" at bounding box center [375, 228] width 221 height 20
click at [325, 224] on input "11787" at bounding box center [375, 228] width 221 height 20
drag, startPoint x: 351, startPoint y: 287, endPoint x: 218, endPoint y: 282, distance: 133.0
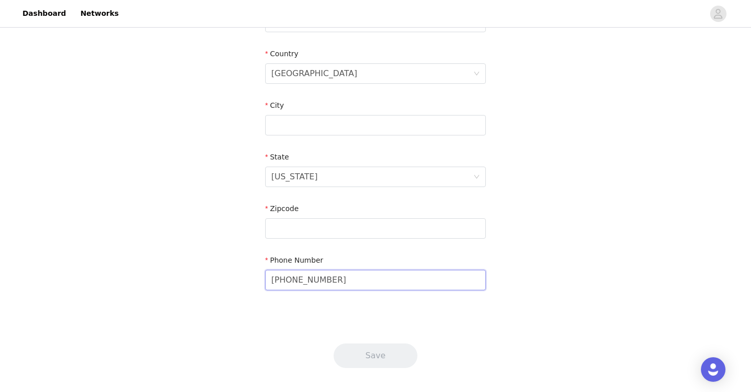
click at [218, 282] on div "STEP 4 OF 5 Shipping Information Email First Name Last Name Address Apt / Suite…" at bounding box center [375, 22] width 751 height 594
click at [381, 302] on section "Email First Name Last Name Address Apt / Suite Country United States City State…" at bounding box center [375, 48] width 245 height 541
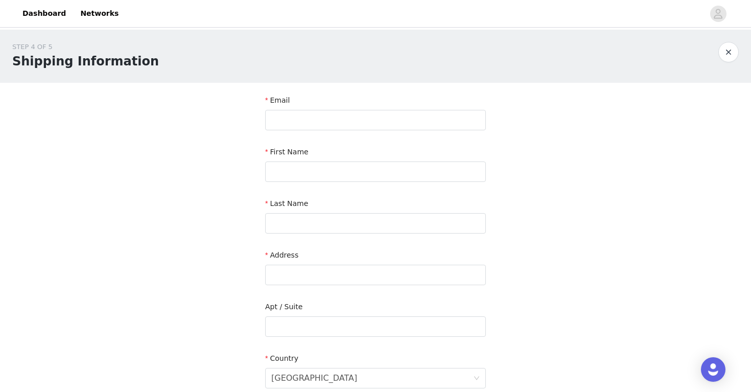
click at [730, 50] on button "button" at bounding box center [729, 52] width 20 height 20
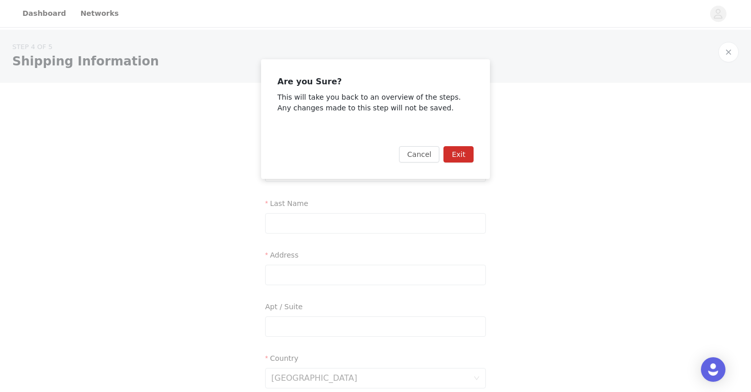
click at [467, 151] on button "Exit" at bounding box center [459, 154] width 30 height 16
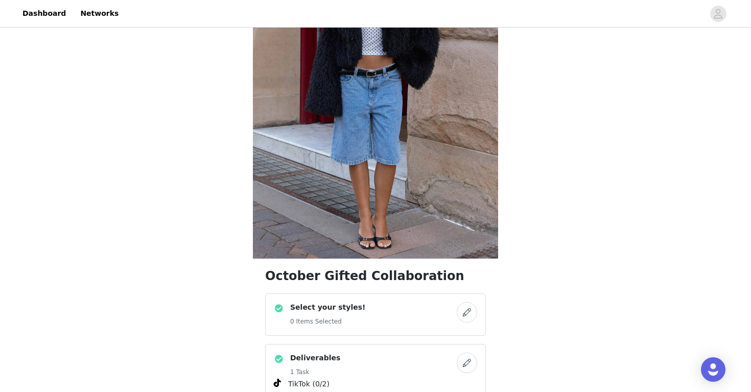
scroll to position [211, 0]
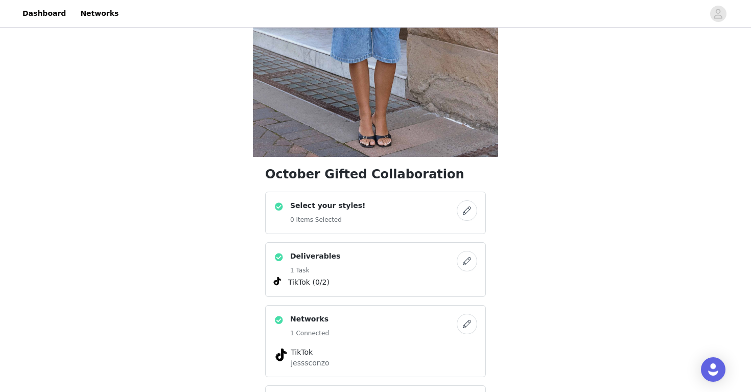
click at [467, 256] on button "button" at bounding box center [467, 261] width 20 height 20
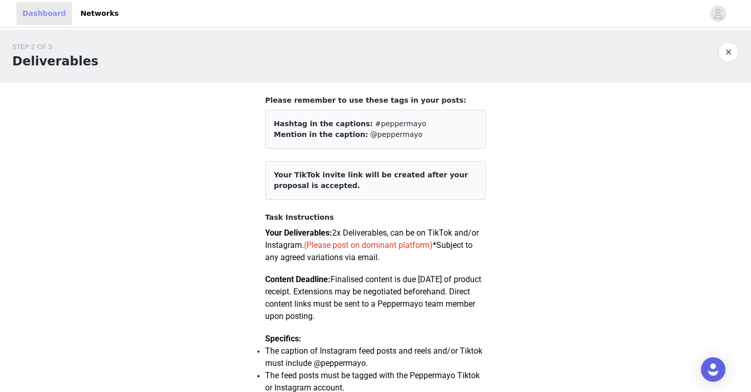
click at [44, 19] on link "Dashboard" at bounding box center [44, 13] width 56 height 23
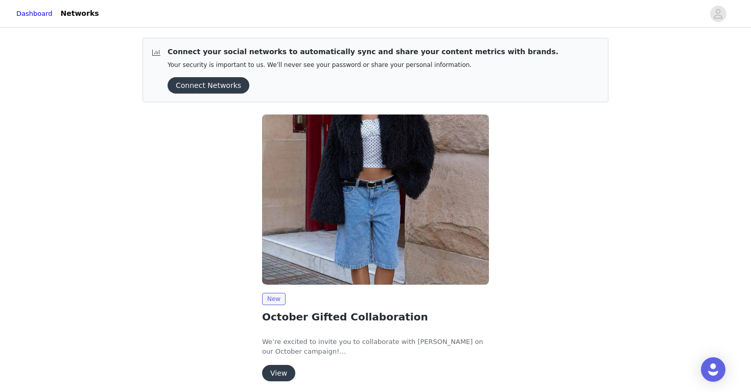
click at [319, 62] on p "Your security is important to us. We’ll never see your password or share your p…" at bounding box center [363, 65] width 391 height 8
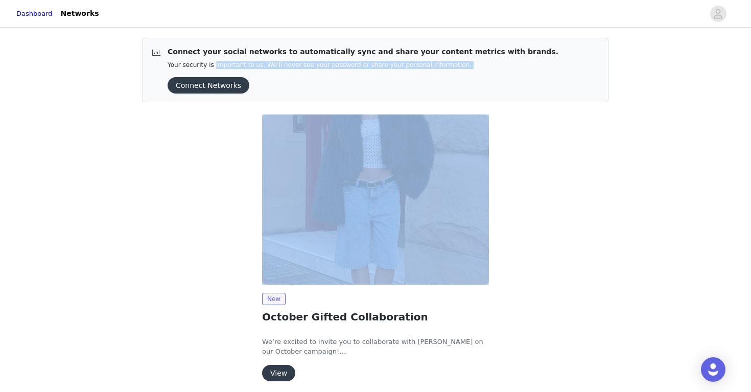
click at [319, 62] on p "Your security is important to us. We’ll never see your password or share your p…" at bounding box center [363, 65] width 391 height 8
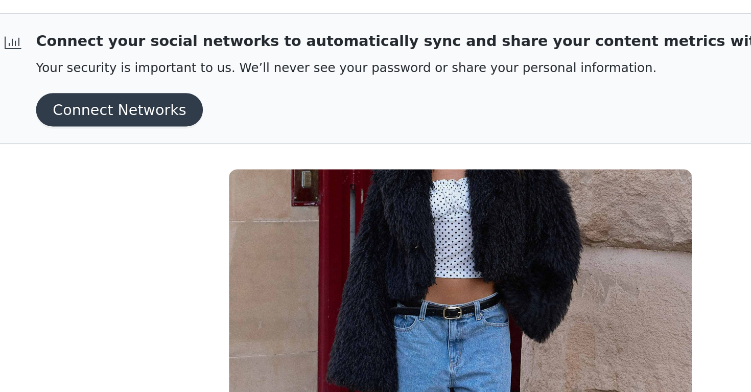
click at [249, 53] on p "Connect your social networks to automatically sync and share your content metri…" at bounding box center [363, 52] width 391 height 11
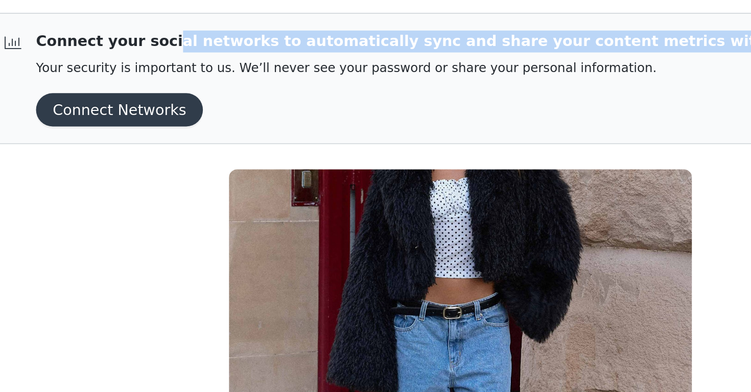
click at [249, 53] on p "Connect your social networks to automatically sync and share your content metri…" at bounding box center [363, 52] width 391 height 11
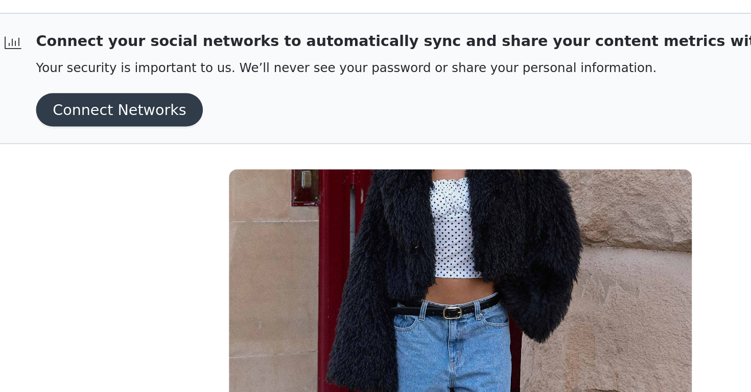
click at [237, 62] on p "Your security is important to us. We’ll never see your password or share your p…" at bounding box center [363, 65] width 391 height 8
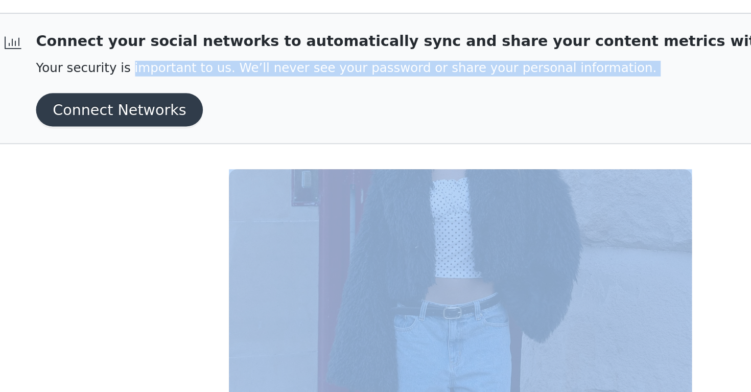
click at [237, 62] on p "Your security is important to us. We’ll never see your password or share your p…" at bounding box center [363, 65] width 391 height 8
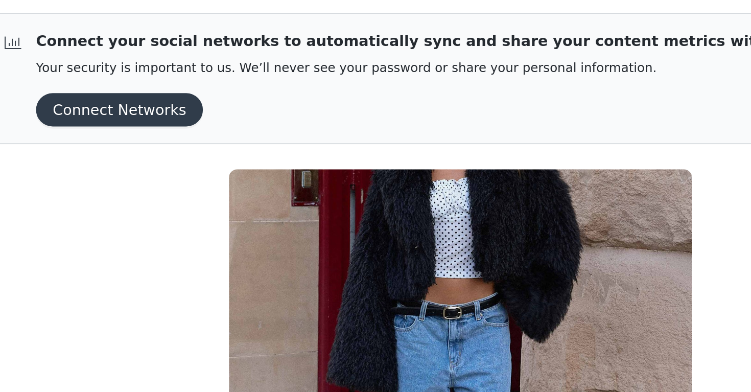
click at [393, 63] on p "Your security is important to us. We’ll never see your password or share your p…" at bounding box center [363, 65] width 391 height 8
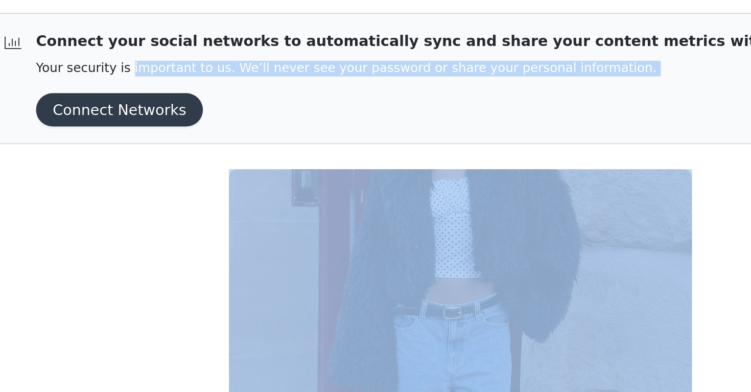
click at [393, 63] on p "Your security is important to us. We’ll never see your password or share your p…" at bounding box center [363, 65] width 391 height 8
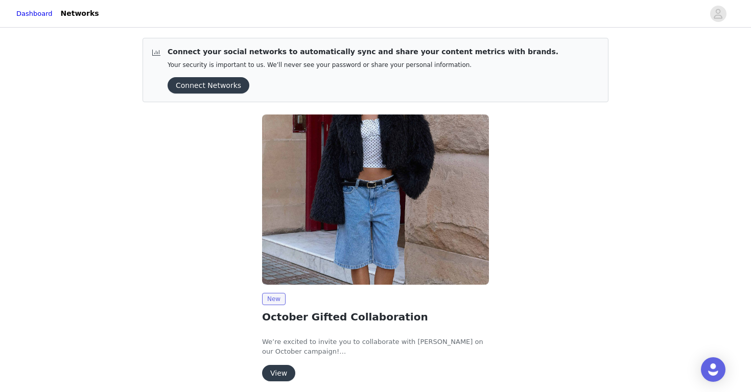
scroll to position [40, 0]
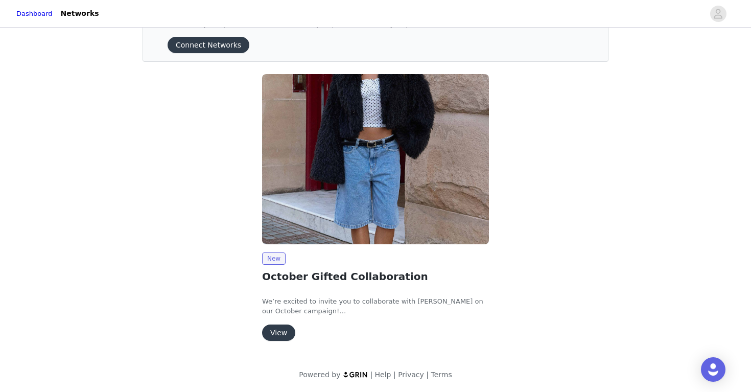
click at [272, 332] on button "View" at bounding box center [278, 333] width 33 height 16
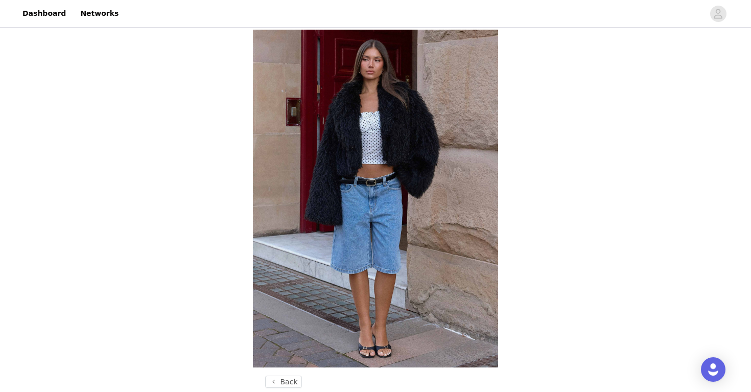
scroll to position [353, 0]
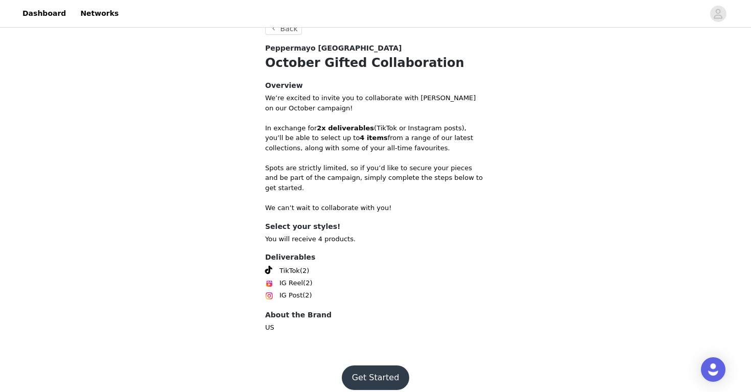
click at [364, 365] on button "Get Started" at bounding box center [376, 377] width 68 height 25
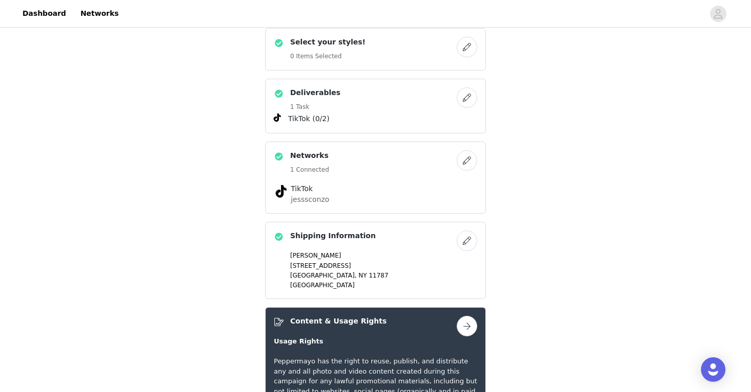
scroll to position [347, 0]
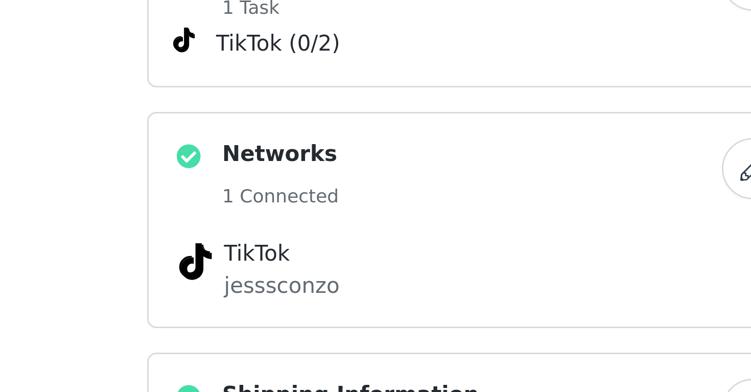
click at [313, 230] on p "jesssconzo" at bounding box center [376, 226] width 170 height 11
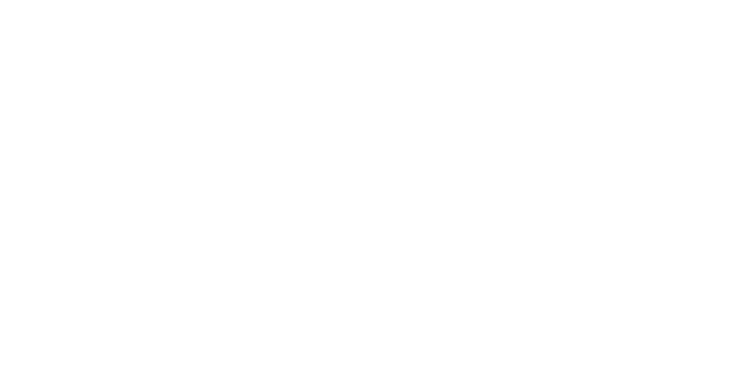
click at [313, 360] on div at bounding box center [375, 196] width 751 height 392
click at [313, 360] on body "Dashboard Networks STEP 3 OF 5 Save" at bounding box center [375, 196] width 751 height 392
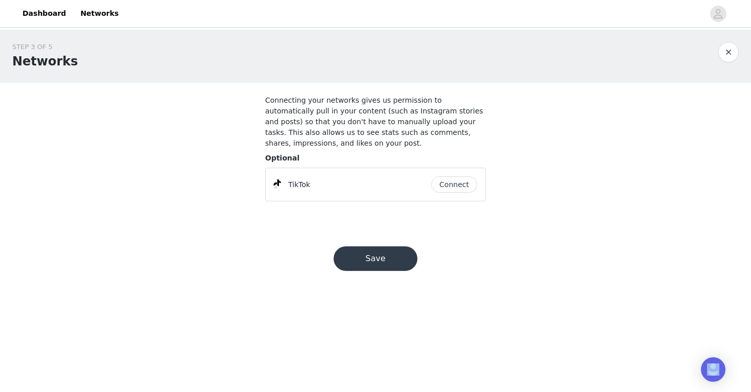
click at [734, 49] on button "button" at bounding box center [729, 52] width 20 height 20
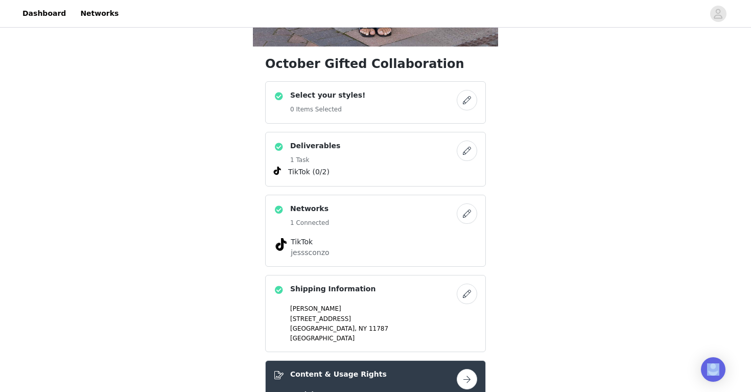
scroll to position [344, 0]
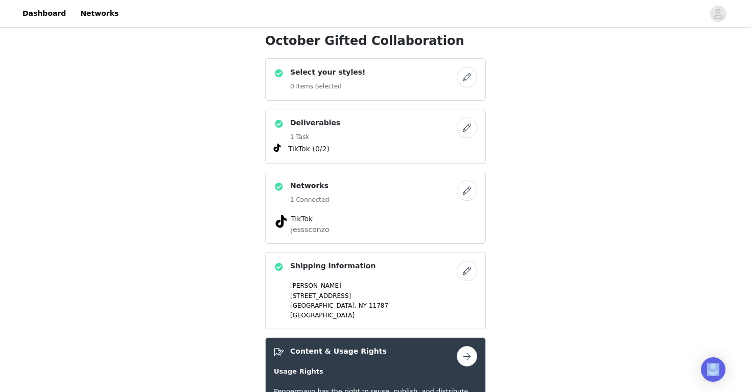
click at [468, 134] on button "button" at bounding box center [467, 128] width 20 height 20
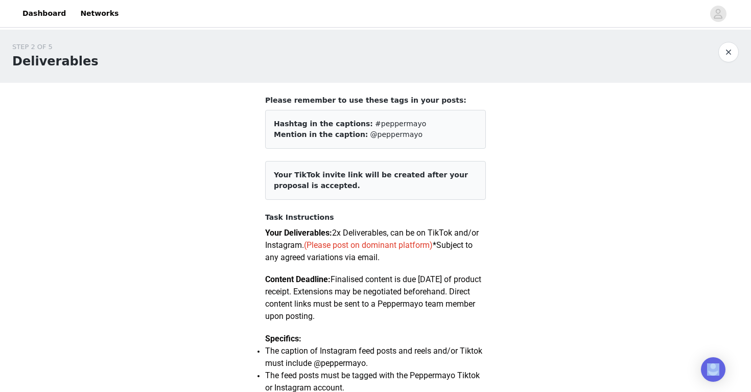
click at [728, 52] on button "button" at bounding box center [729, 52] width 20 height 20
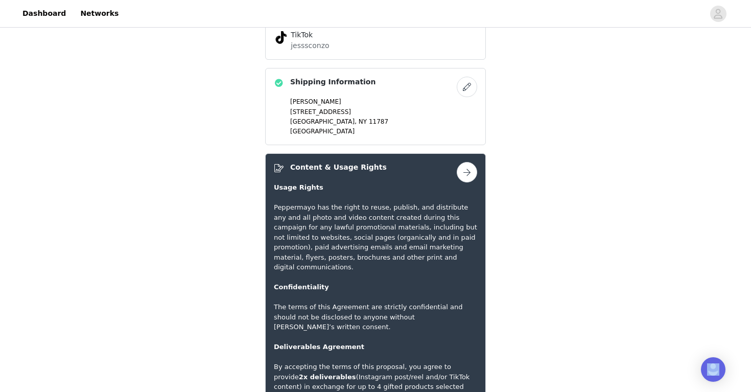
scroll to position [559, 0]
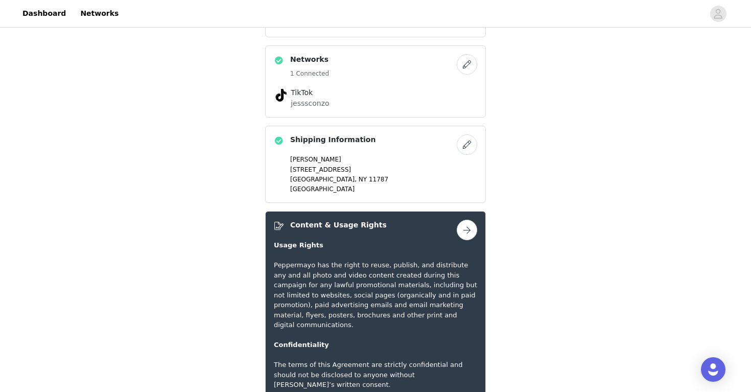
scroll to position [443, 0]
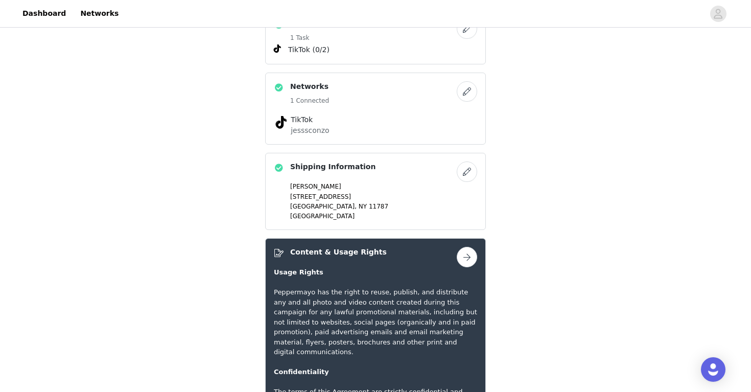
click at [467, 174] on button "button" at bounding box center [467, 172] width 20 height 20
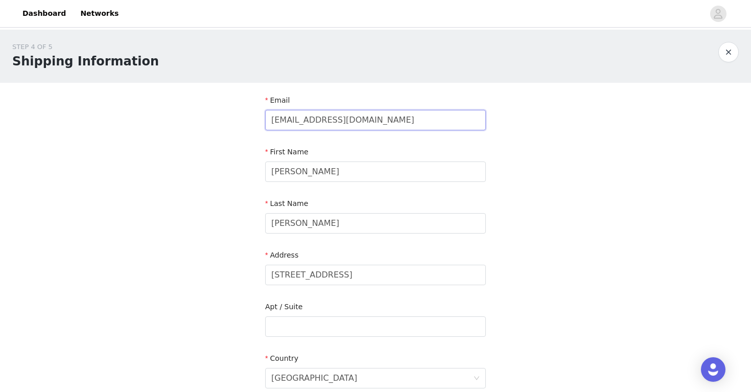
drag, startPoint x: 389, startPoint y: 120, endPoint x: 237, endPoint y: 120, distance: 151.8
click at [237, 120] on div "STEP 4 OF 5 Shipping Information Email [EMAIL_ADDRESS][DOMAIN_NAME] First Name …" at bounding box center [375, 327] width 751 height 594
type input "[EMAIL_ADDRESS][DOMAIN_NAME]"
drag, startPoint x: 317, startPoint y: 170, endPoint x: 193, endPoint y: 169, distance: 124.7
click at [193, 169] on div "STEP 4 OF 5 Shipping Information Email [EMAIL_ADDRESS][DOMAIN_NAME] First Name …" at bounding box center [375, 327] width 751 height 594
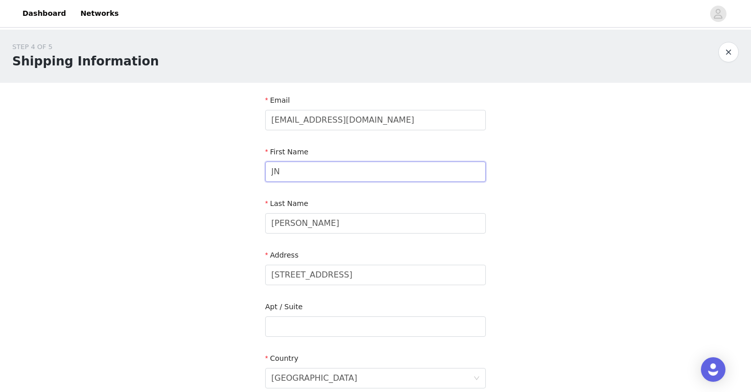
type input "J"
type input "j"
type input "[PERSON_NAME]"
click at [200, 214] on div "STEP 4 OF 5 Shipping Information Email [EMAIL_ADDRESS][DOMAIN_NAME] First Name …" at bounding box center [375, 327] width 751 height 594
drag, startPoint x: 315, startPoint y: 220, endPoint x: 241, endPoint y: 218, distance: 74.7
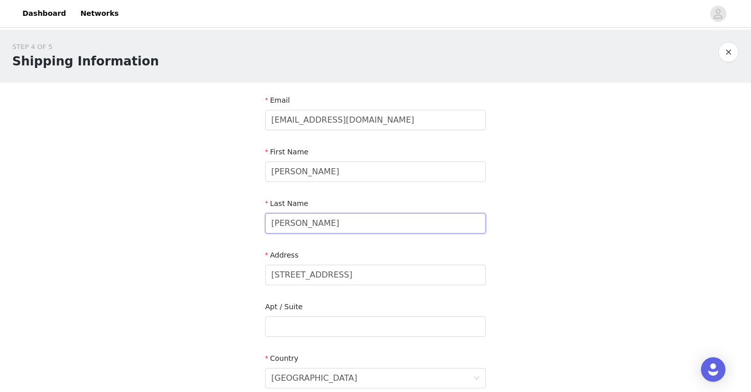
click at [241, 219] on div "STEP 4 OF 5 Shipping Information Email [EMAIL_ADDRESS][DOMAIN_NAME] First Name …" at bounding box center [375, 327] width 751 height 594
type input "S"
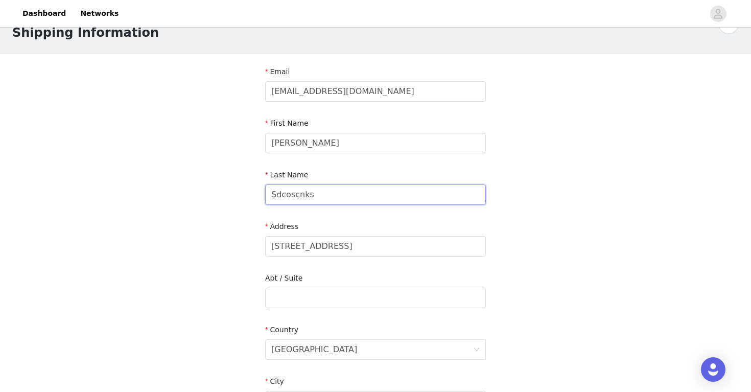
scroll to position [47, 0]
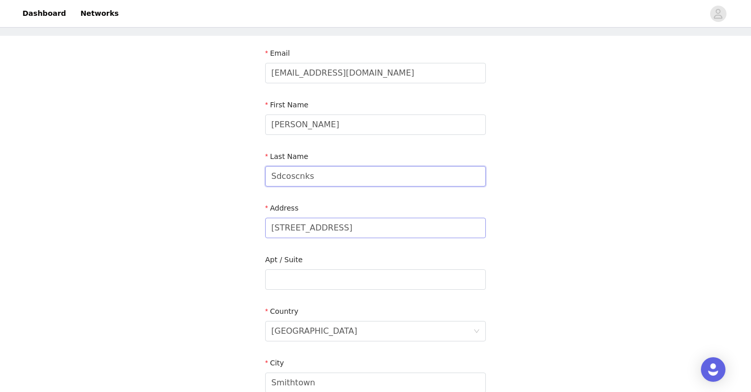
type input "Sdcoscnks"
drag, startPoint x: 355, startPoint y: 226, endPoint x: 236, endPoint y: 226, distance: 119.6
click at [236, 226] on div "STEP 4 OF 5 Shipping Information Email [EMAIL_ADDRESS][DOMAIN_NAME] First Name …" at bounding box center [375, 280] width 751 height 594
type input "[STREET_ADDRESS]"
click at [169, 252] on div "STEP 4 OF 5 Shipping Information Email [EMAIL_ADDRESS][DOMAIN_NAME] First Name …" at bounding box center [375, 280] width 751 height 594
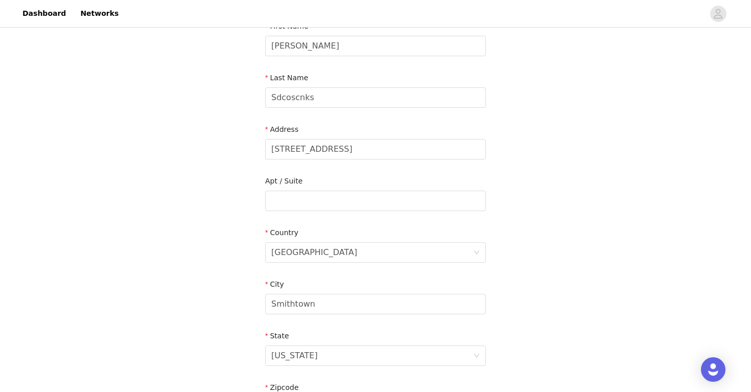
scroll to position [260, 0]
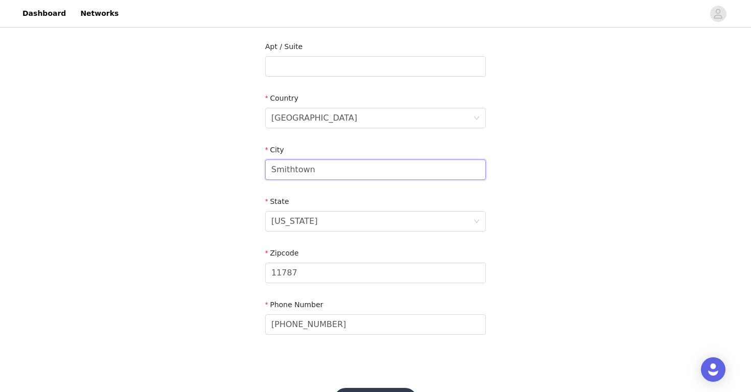
click at [293, 168] on input "Smithtown" at bounding box center [375, 169] width 221 height 20
drag, startPoint x: 324, startPoint y: 169, endPoint x: 268, endPoint y: 167, distance: 55.7
click at [268, 168] on input "Smithtown" at bounding box center [375, 169] width 221 height 20
click at [323, 157] on div "City" at bounding box center [375, 152] width 221 height 15
click at [313, 169] on input "Commack" at bounding box center [375, 169] width 221 height 20
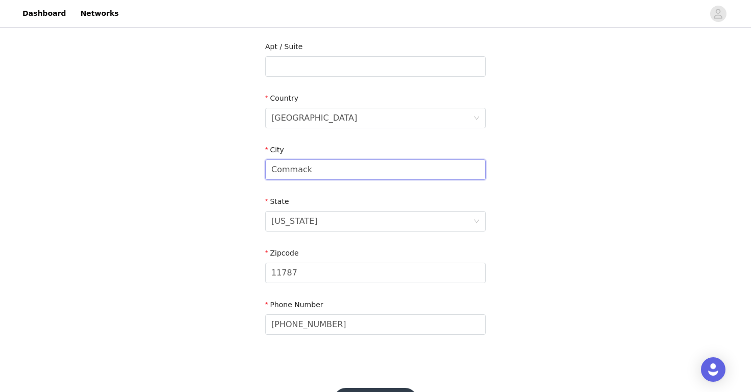
click at [313, 169] on input "Commack" at bounding box center [375, 169] width 221 height 20
type input "S"
type input "ndkXLMdm"
click at [326, 218] on div "[US_STATE]" at bounding box center [372, 221] width 202 height 19
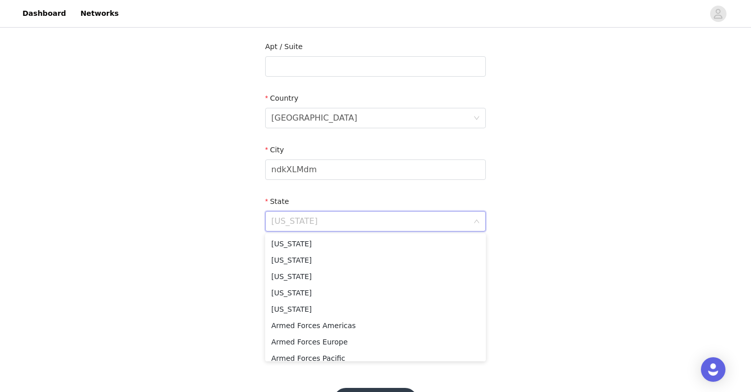
scroll to position [526, 0]
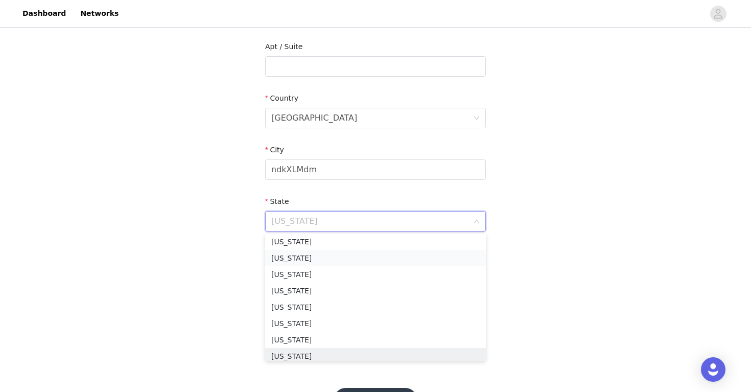
click at [299, 264] on li "[US_STATE]" at bounding box center [375, 258] width 221 height 16
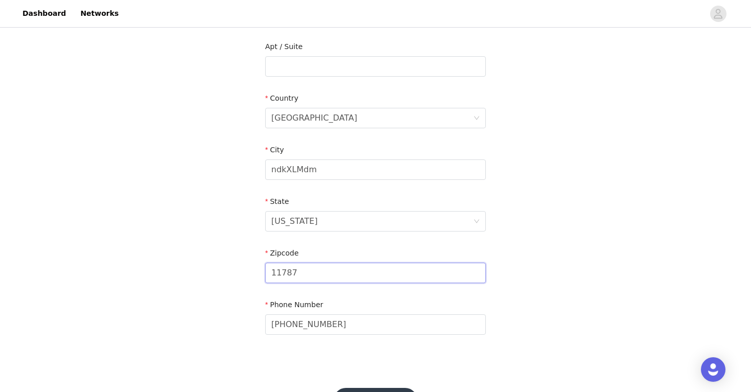
drag, startPoint x: 305, startPoint y: 265, endPoint x: 319, endPoint y: 271, distance: 15.8
click at [319, 271] on input "11787" at bounding box center [375, 273] width 221 height 20
type input "8"
type input "22348"
drag, startPoint x: 349, startPoint y: 329, endPoint x: 224, endPoint y: 328, distance: 125.2
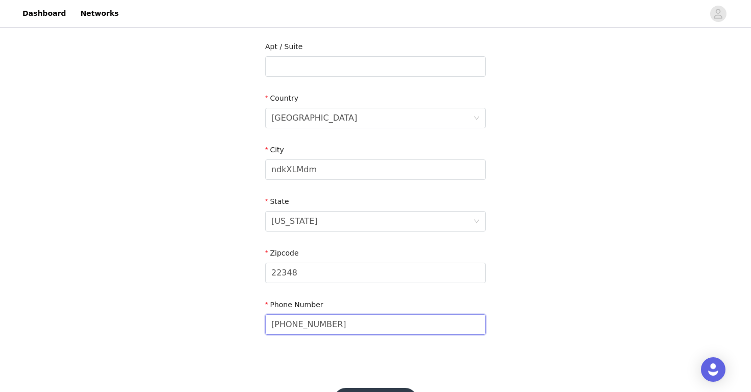
click at [224, 328] on div "STEP 4 OF 5 Shipping Information Email [EMAIL_ADDRESS][DOMAIN_NAME] First Name …" at bounding box center [375, 66] width 751 height 594
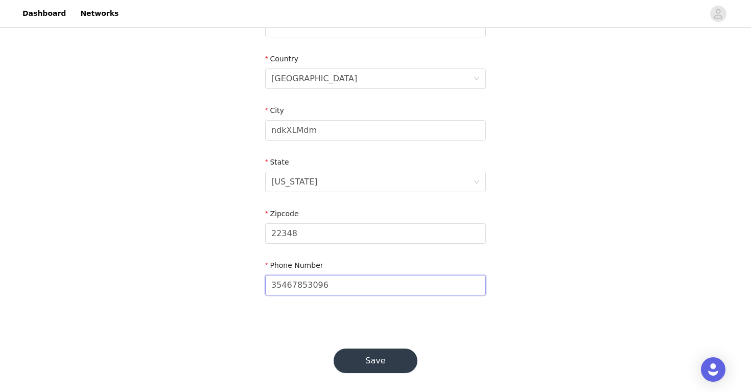
scroll to position [305, 0]
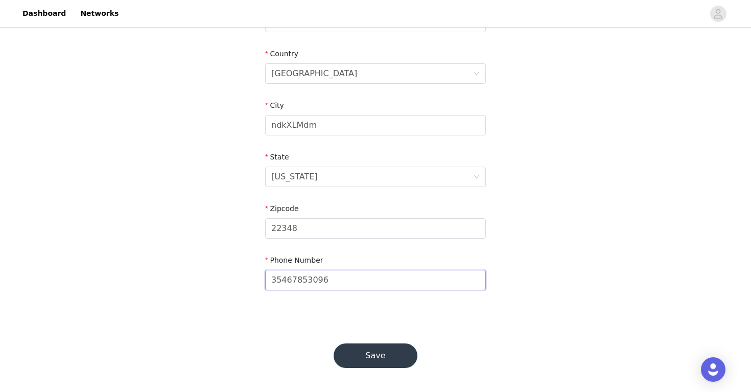
type input "35467853096"
click at [369, 352] on button "Save" at bounding box center [376, 356] width 84 height 25
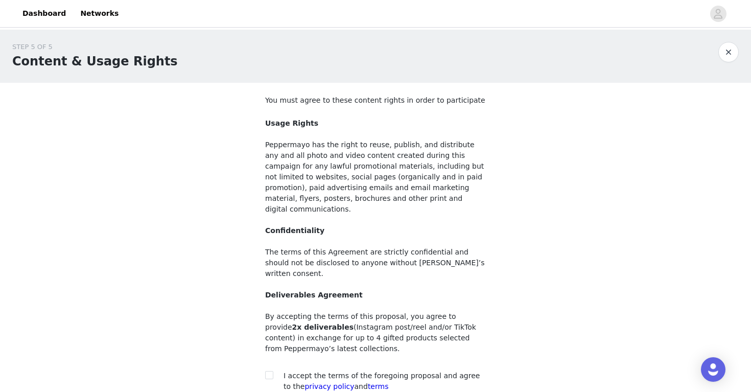
click at [728, 52] on button "button" at bounding box center [729, 52] width 20 height 20
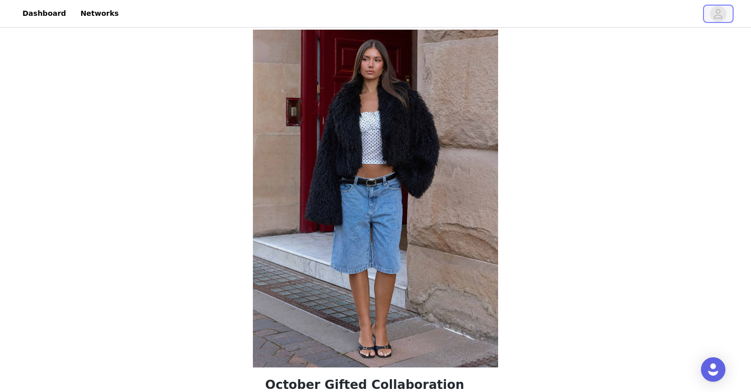
click at [720, 13] on icon "avatar" at bounding box center [719, 14] width 10 height 16
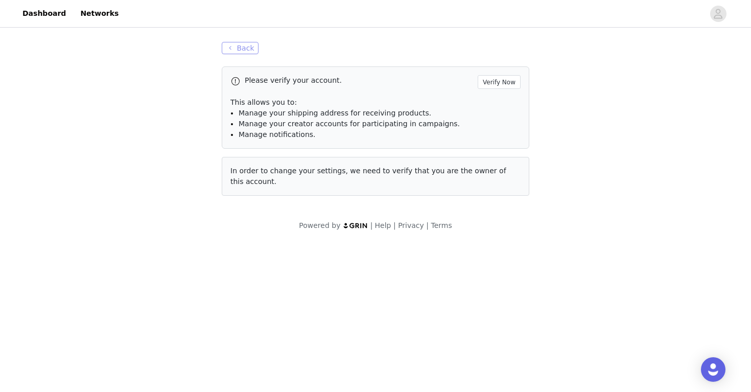
click at [238, 47] on button "Back" at bounding box center [240, 48] width 37 height 12
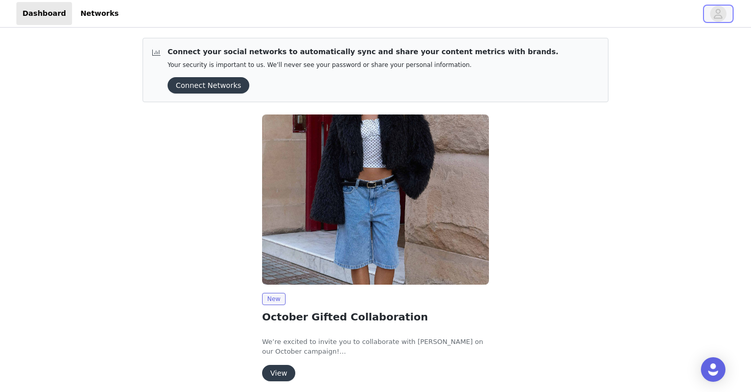
click at [717, 20] on icon "avatar" at bounding box center [719, 14] width 10 height 16
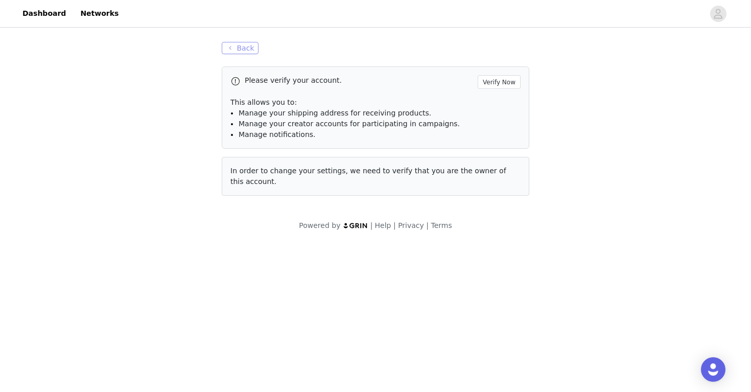
click at [251, 49] on button "Back" at bounding box center [240, 48] width 37 height 12
click at [239, 50] on button "Back" at bounding box center [240, 48] width 37 height 12
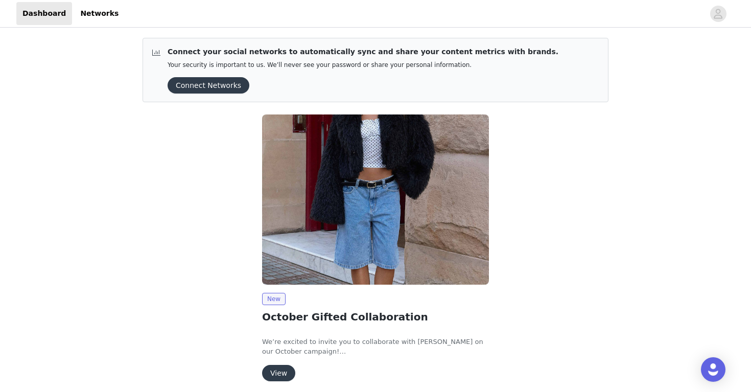
scroll to position [40, 0]
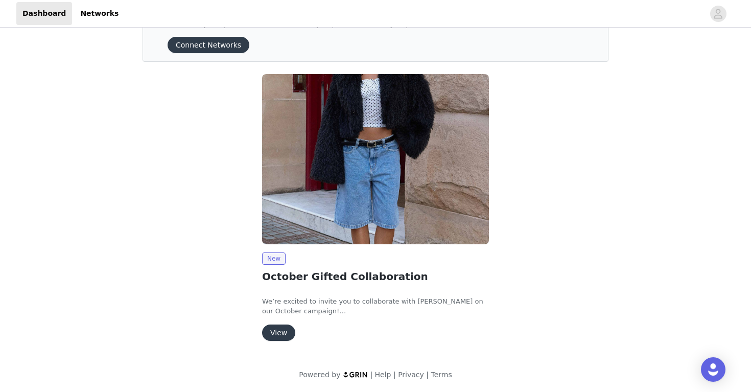
click at [280, 336] on button "View" at bounding box center [278, 333] width 33 height 16
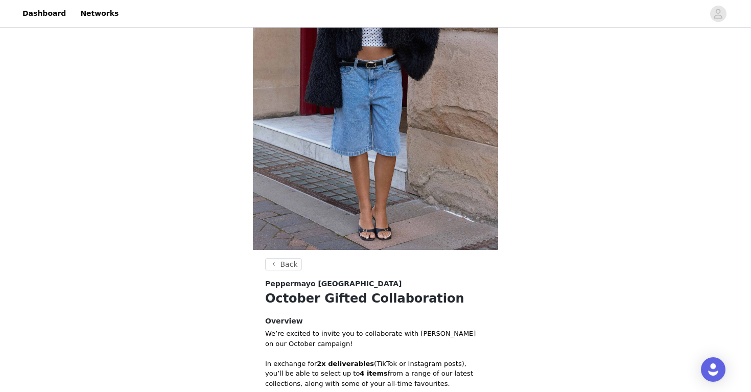
scroll to position [353, 0]
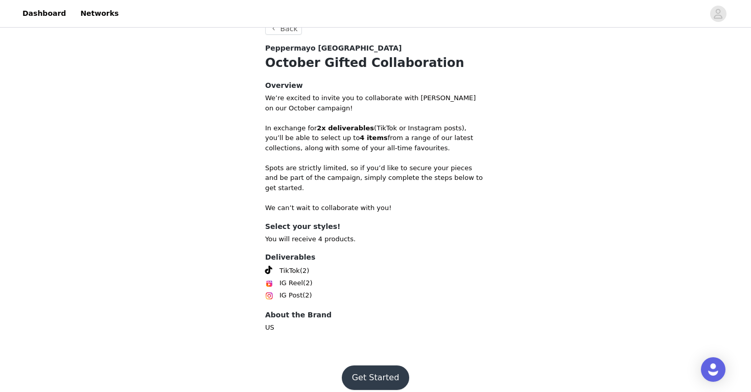
click at [379, 365] on button "Get Started" at bounding box center [376, 377] width 68 height 25
